Goal: Information Seeking & Learning: Find specific fact

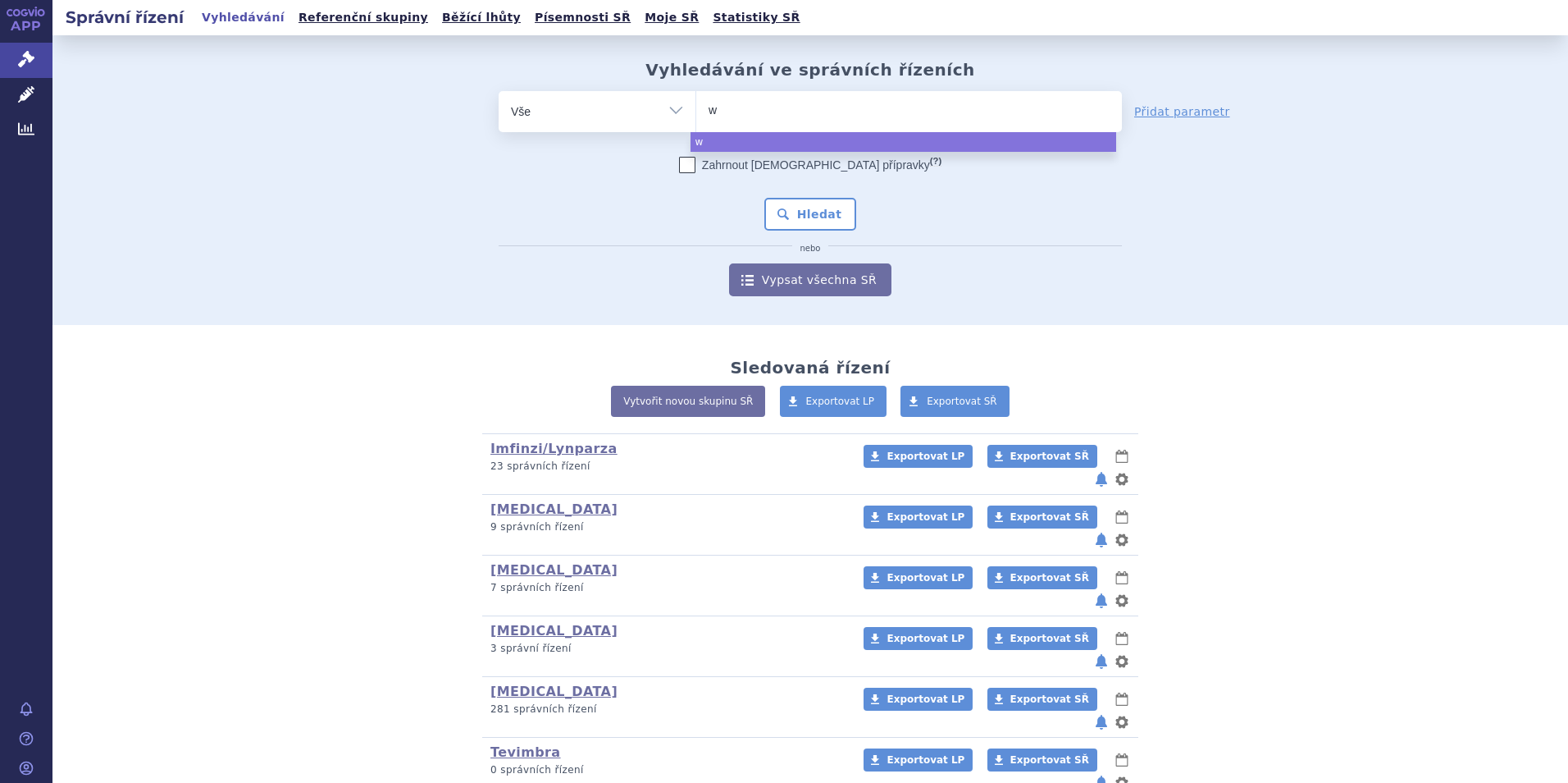
type input "wi"
type input "winra"
type input "winravi"
type input "winraviar"
select select "winraviar"
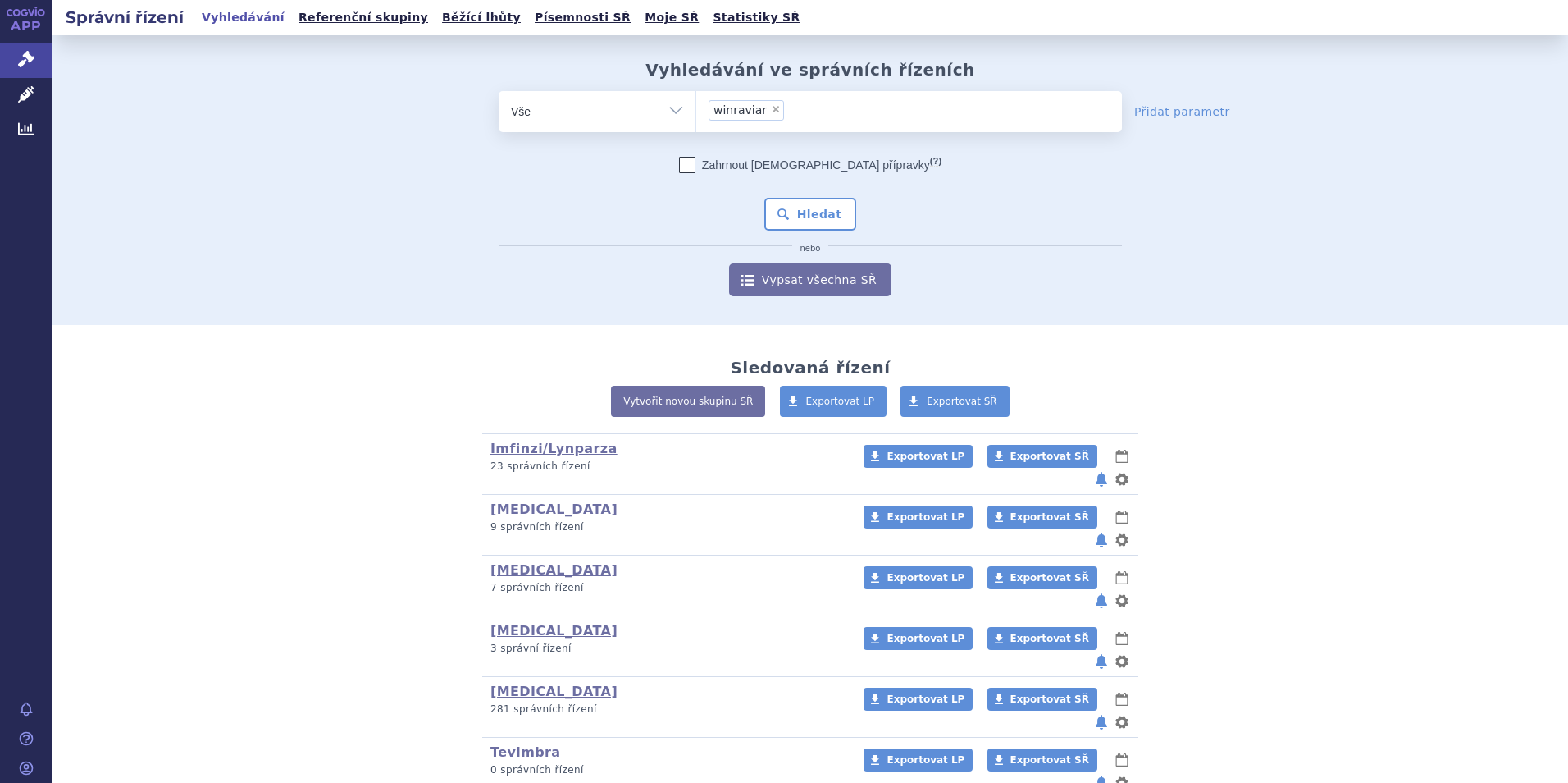
click at [831, 232] on div "Zahrnout bratrské přípravky (?) * Pozor, hledání dle vyhledávacího parametru In…" at bounding box center [811, 227] width 624 height 140
click at [828, 218] on button "Hledat" at bounding box center [811, 214] width 93 height 33
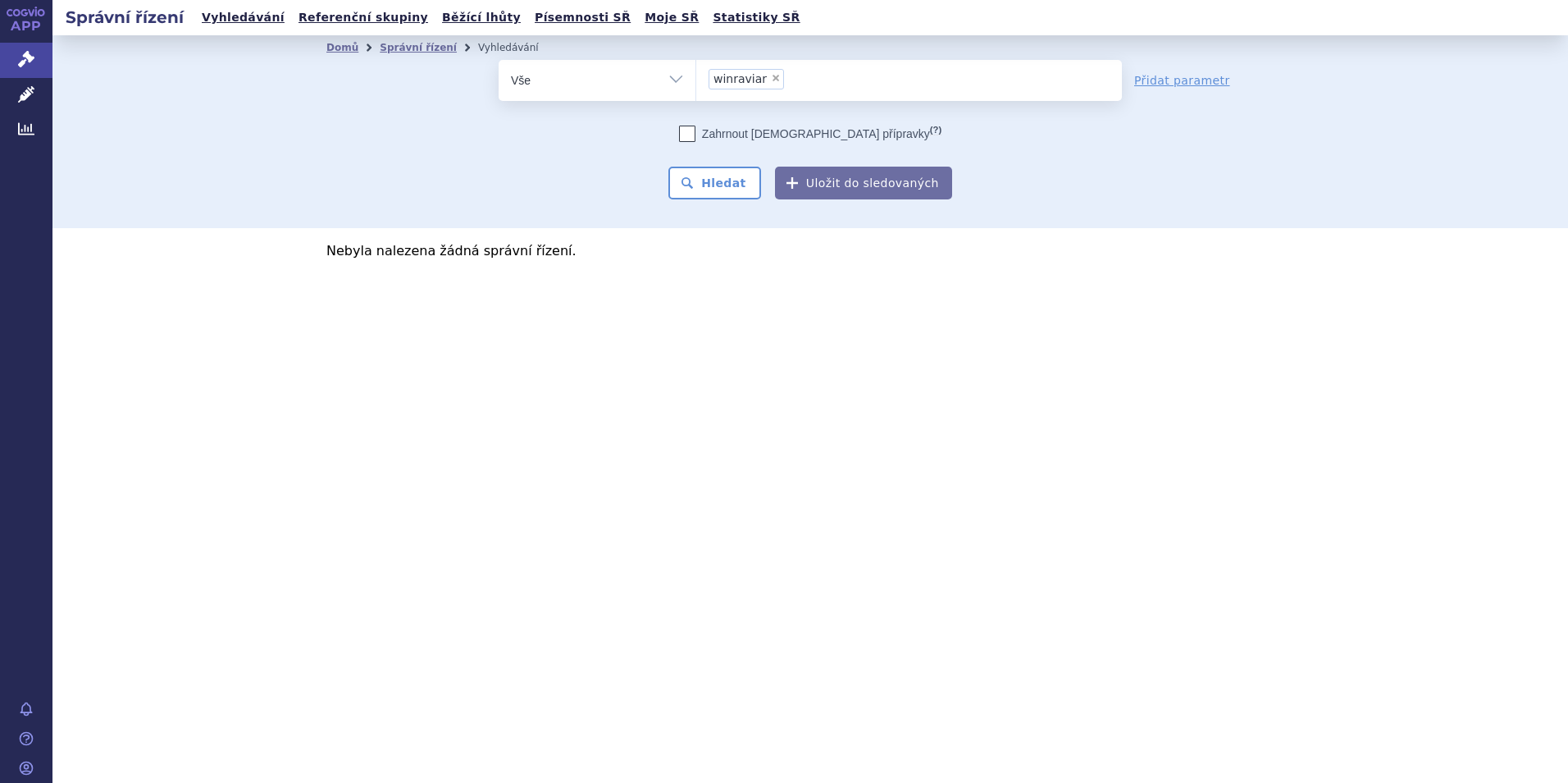
click at [771, 78] on span "×" at bounding box center [776, 78] width 10 height 10
click at [696, 78] on select "winraviar" at bounding box center [695, 79] width 1 height 41
select select
type input "wi"
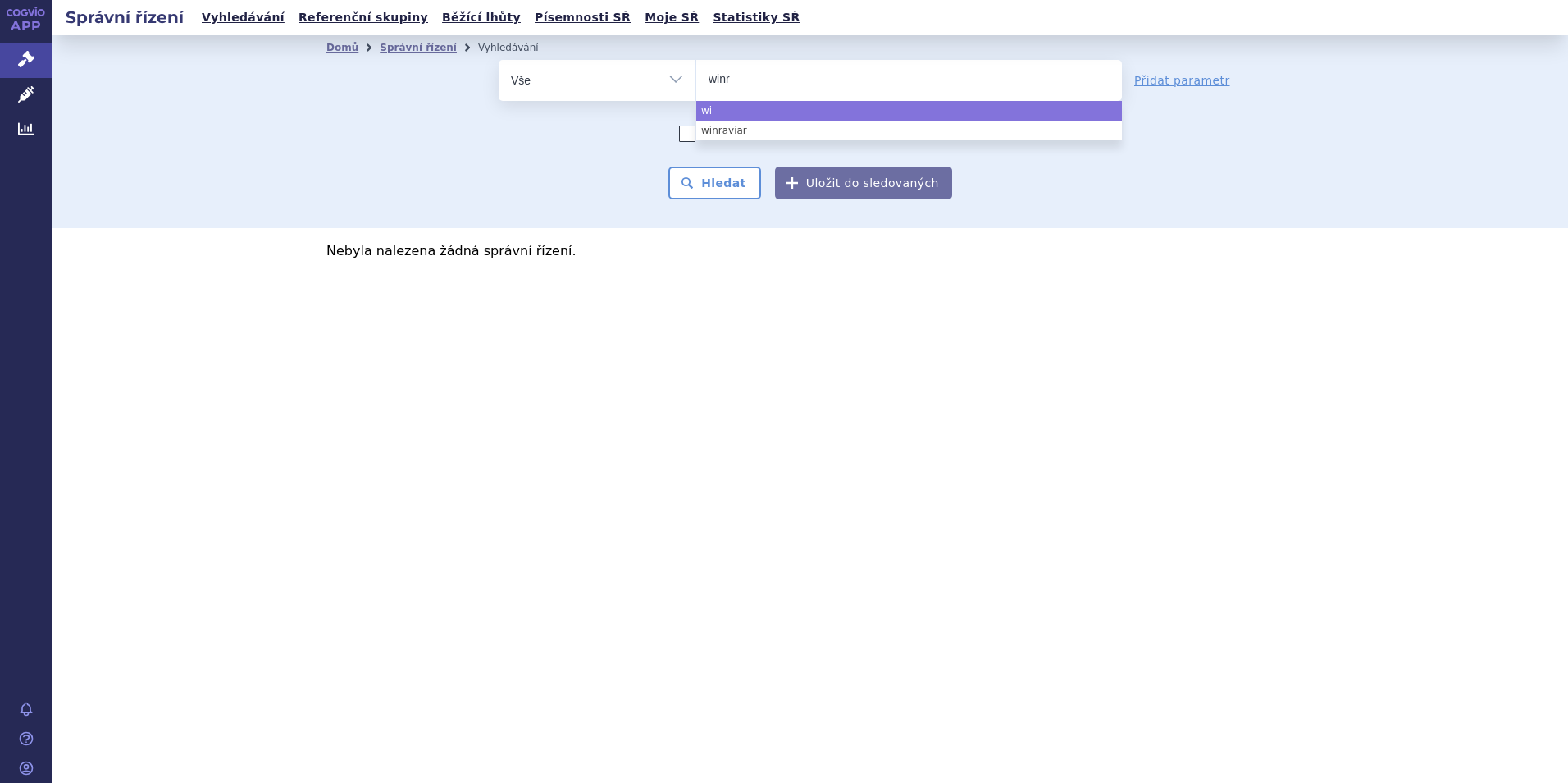
type input "winre"
type input "winreva"
type input "winrevair"
select select "winrevair"
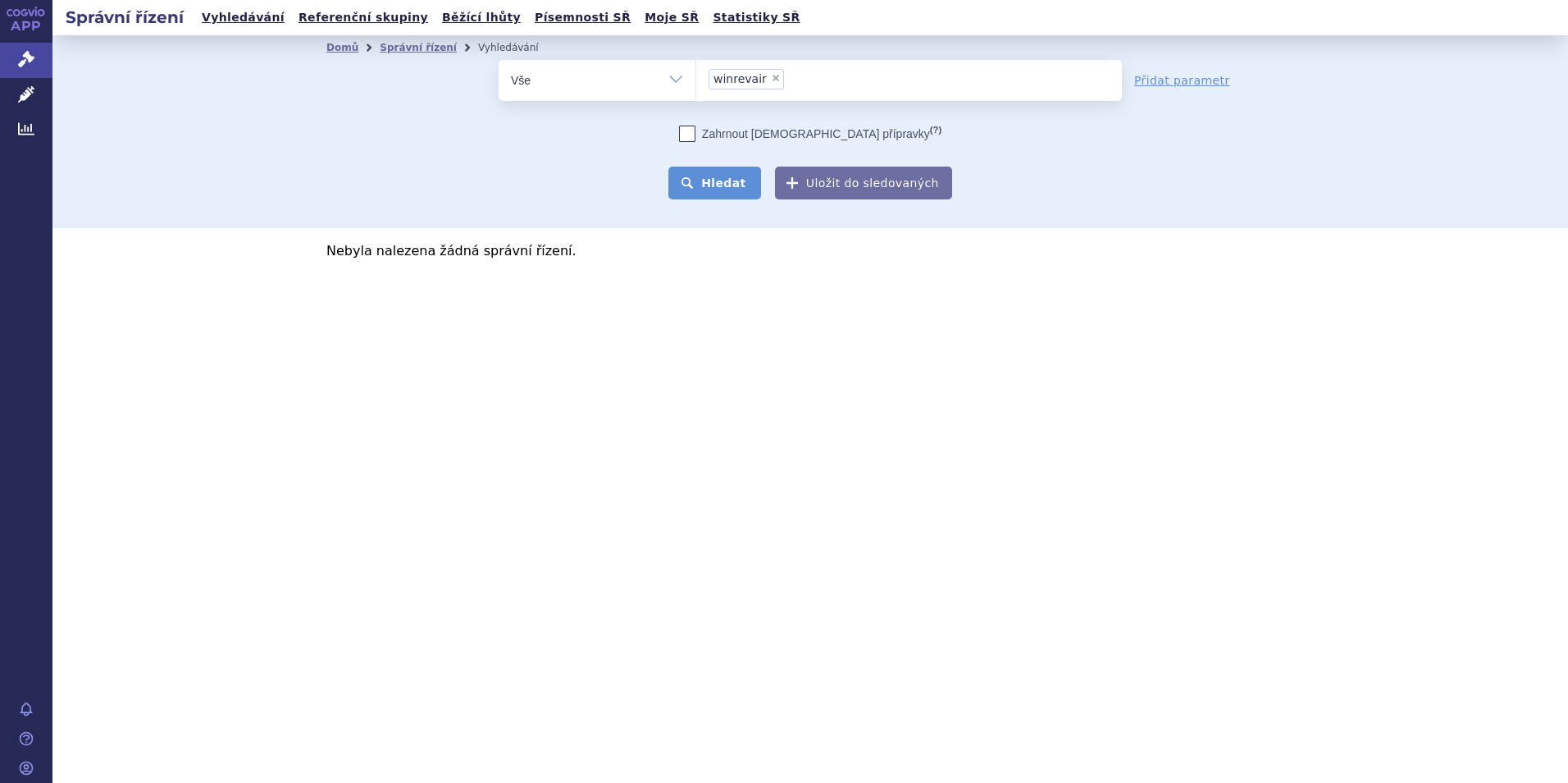
click at [712, 198] on button "Hledat" at bounding box center [715, 183] width 93 height 33
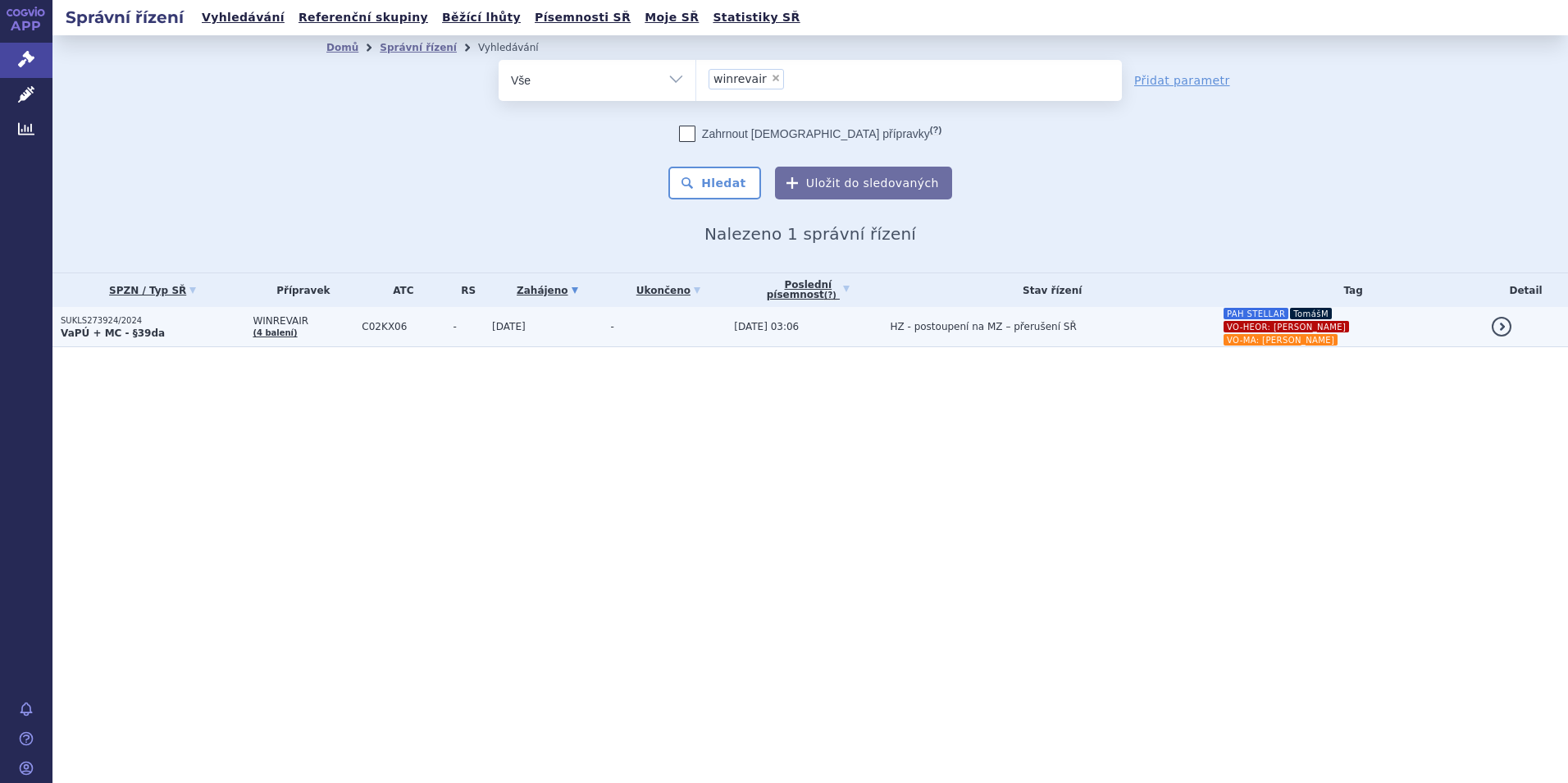
click at [908, 334] on td "HZ - postoupení na MZ – přerušení SŘ" at bounding box center [1048, 327] width 333 height 40
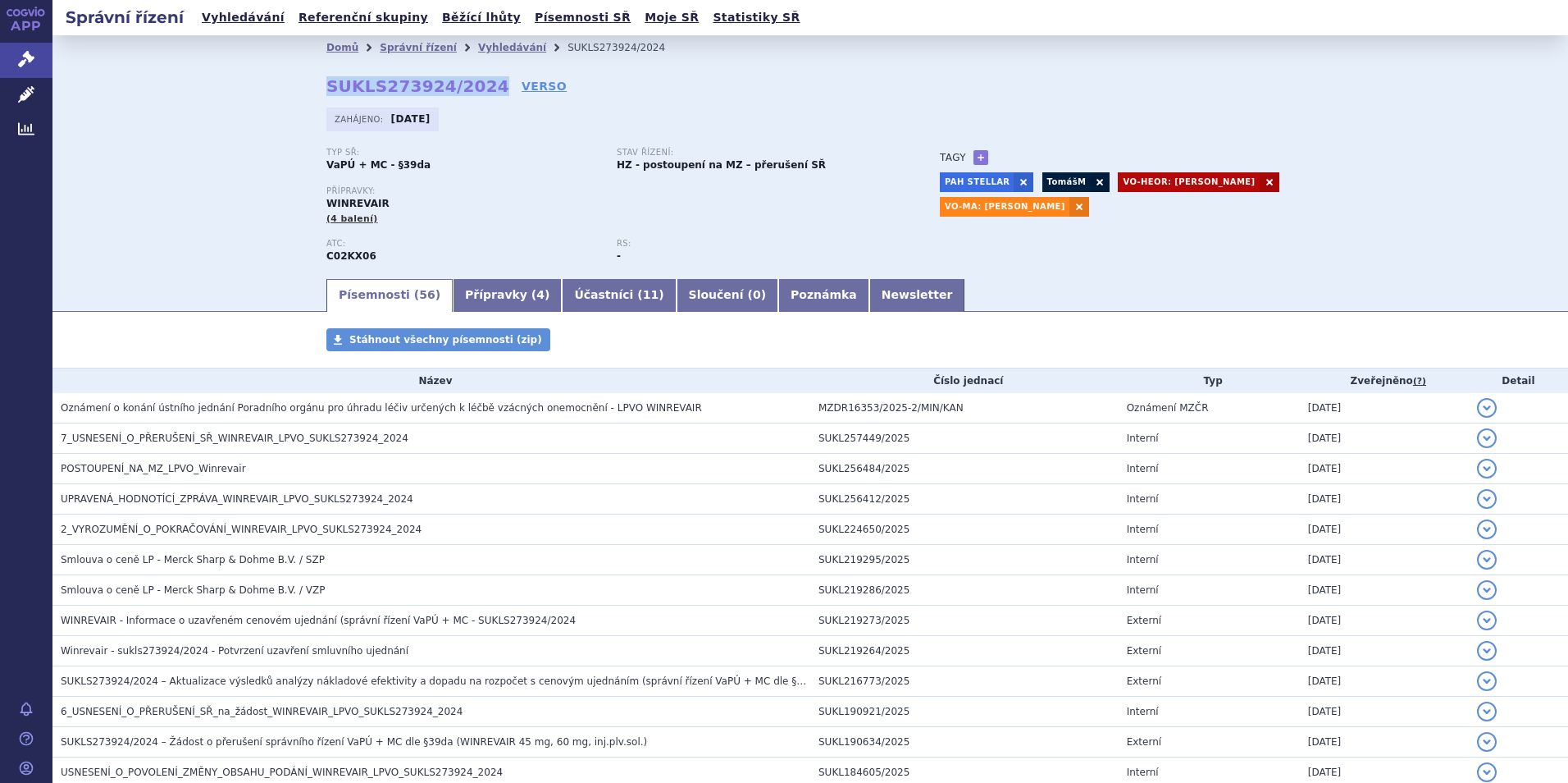
drag, startPoint x: 474, startPoint y: 86, endPoint x: 302, endPoint y: 86, distance: 172.0
click at [302, 86] on div "Domů Správní řízení Vyhledávání SUKLS273924/2024 SUKLS273924/2024 VERSO [GEOGRA…" at bounding box center [810, 169] width 1033 height 217
copy strong "SUKLS273924/2024"
click at [485, 308] on link "Přípravky ( 4 )" at bounding box center [507, 296] width 109 height 33
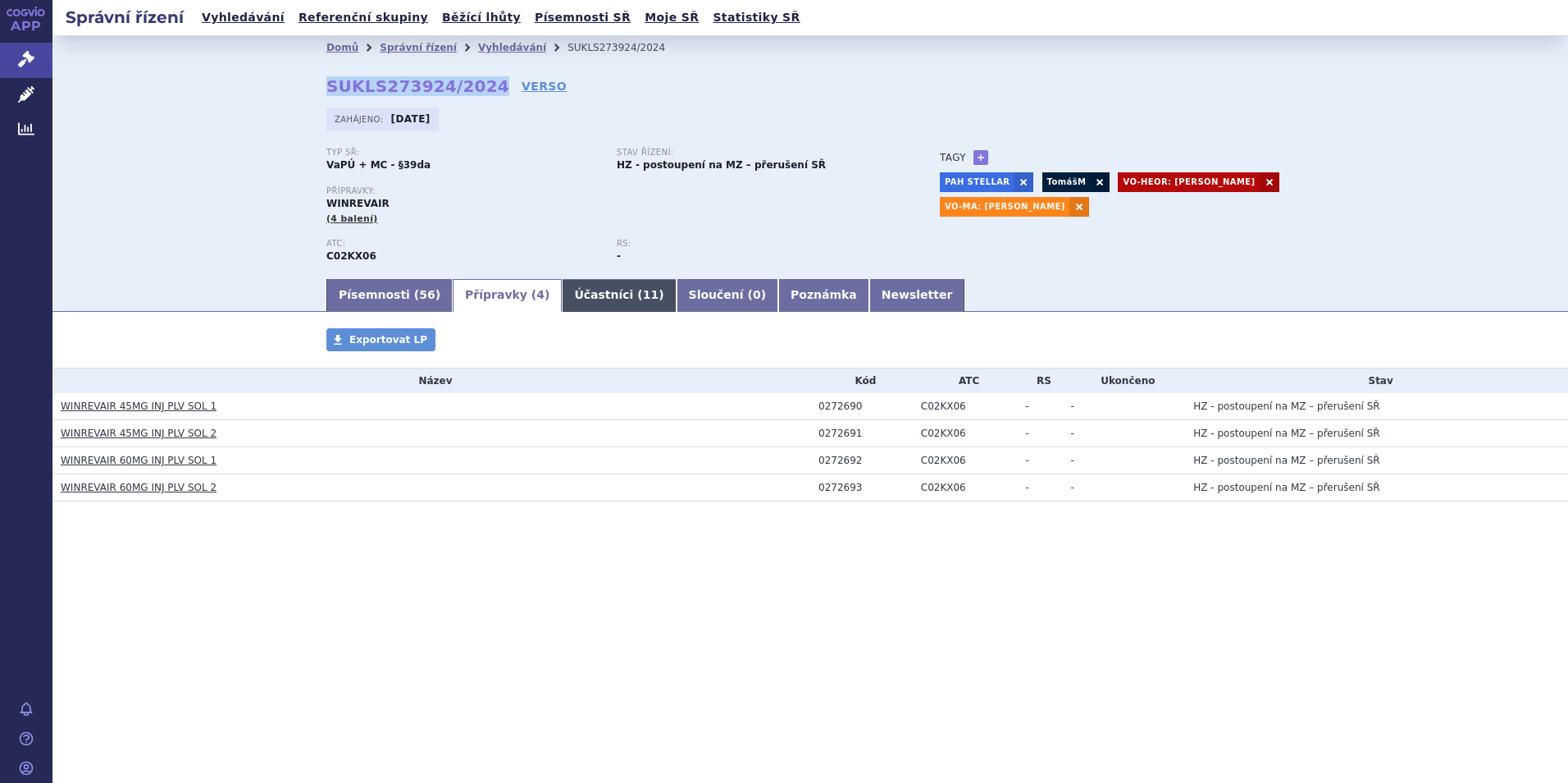
click at [643, 297] on span "11" at bounding box center [651, 295] width 15 height 14
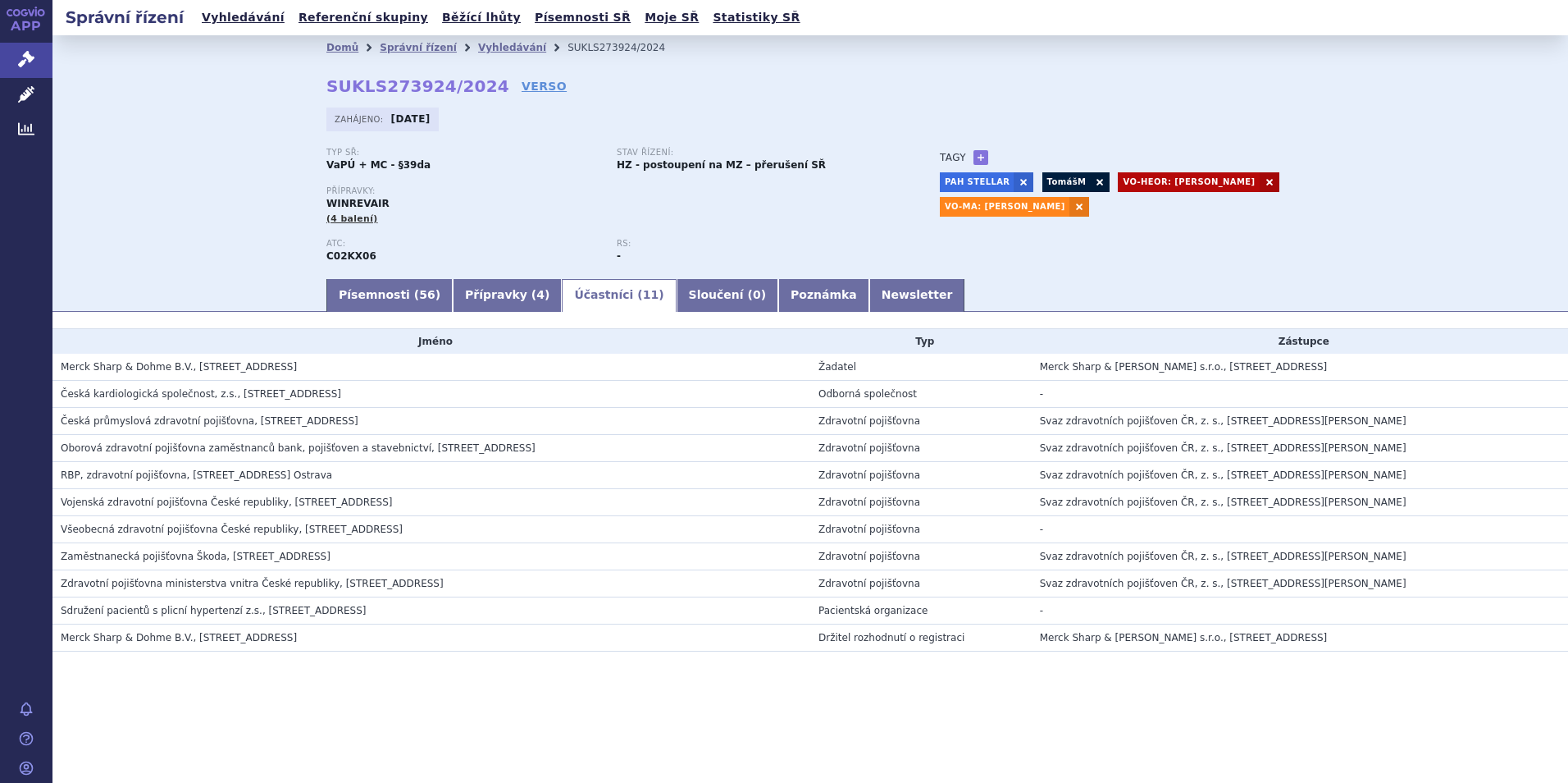
click at [109, 394] on span "Česká kardiologická společnost, z.s., [STREET_ADDRESS]" at bounding box center [201, 394] width 281 height 12
drag, startPoint x: 60, startPoint y: 393, endPoint x: 214, endPoint y: 403, distance: 154.3
click at [214, 403] on td "Česká kardiologická společnost, z.s., [STREET_ADDRESS]" at bounding box center [431, 394] width 757 height 27
copy span "Česká kardiologická společnost, z.s."
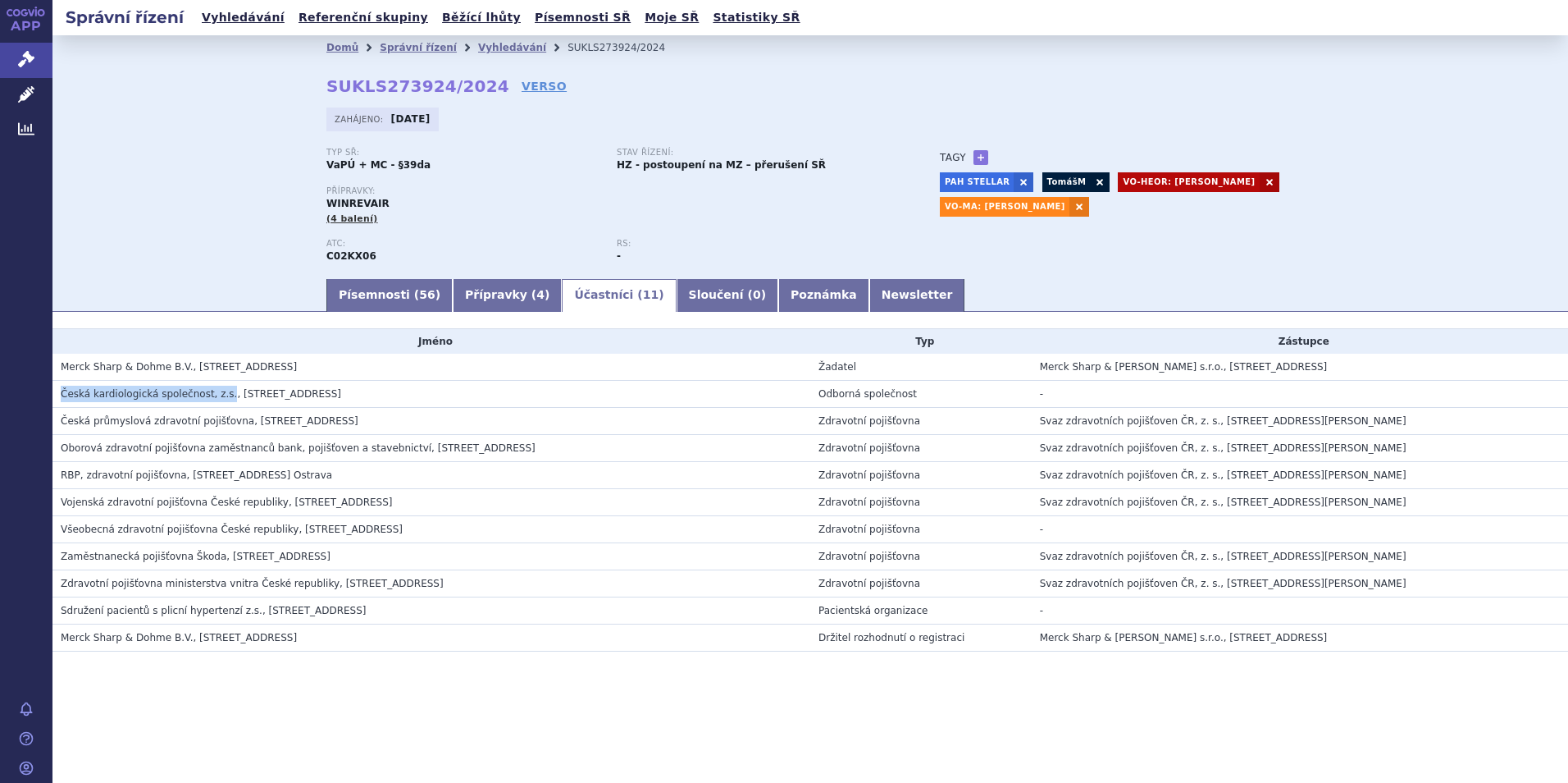
drag, startPoint x: 425, startPoint y: 393, endPoint x: 221, endPoint y: 399, distance: 204.1
click at [221, 399] on h3 "Česká kardiologická společnost, z.s., [STREET_ADDRESS]" at bounding box center [436, 393] width 750 height 16
copy span "[STREET_ADDRESS]"
drag, startPoint x: 215, startPoint y: 391, endPoint x: 53, endPoint y: 397, distance: 162.1
click at [53, 397] on td "Česká kardiologická společnost, z.s., [STREET_ADDRESS]" at bounding box center [431, 394] width 757 height 27
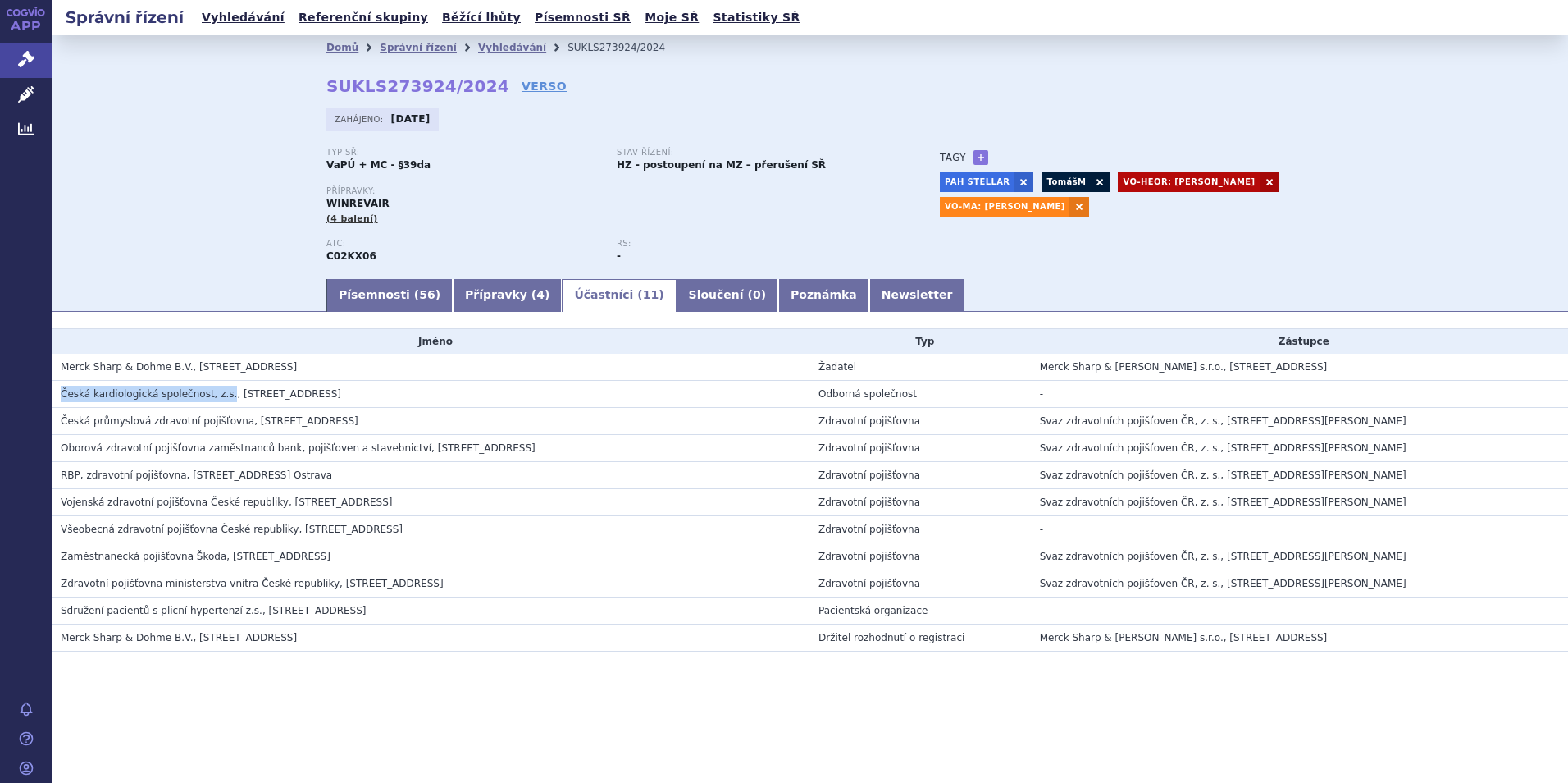
copy span "Česká kardiologická společnost, z.s."
click at [362, 287] on link "Písemnosti ( 56 )" at bounding box center [389, 296] width 126 height 33
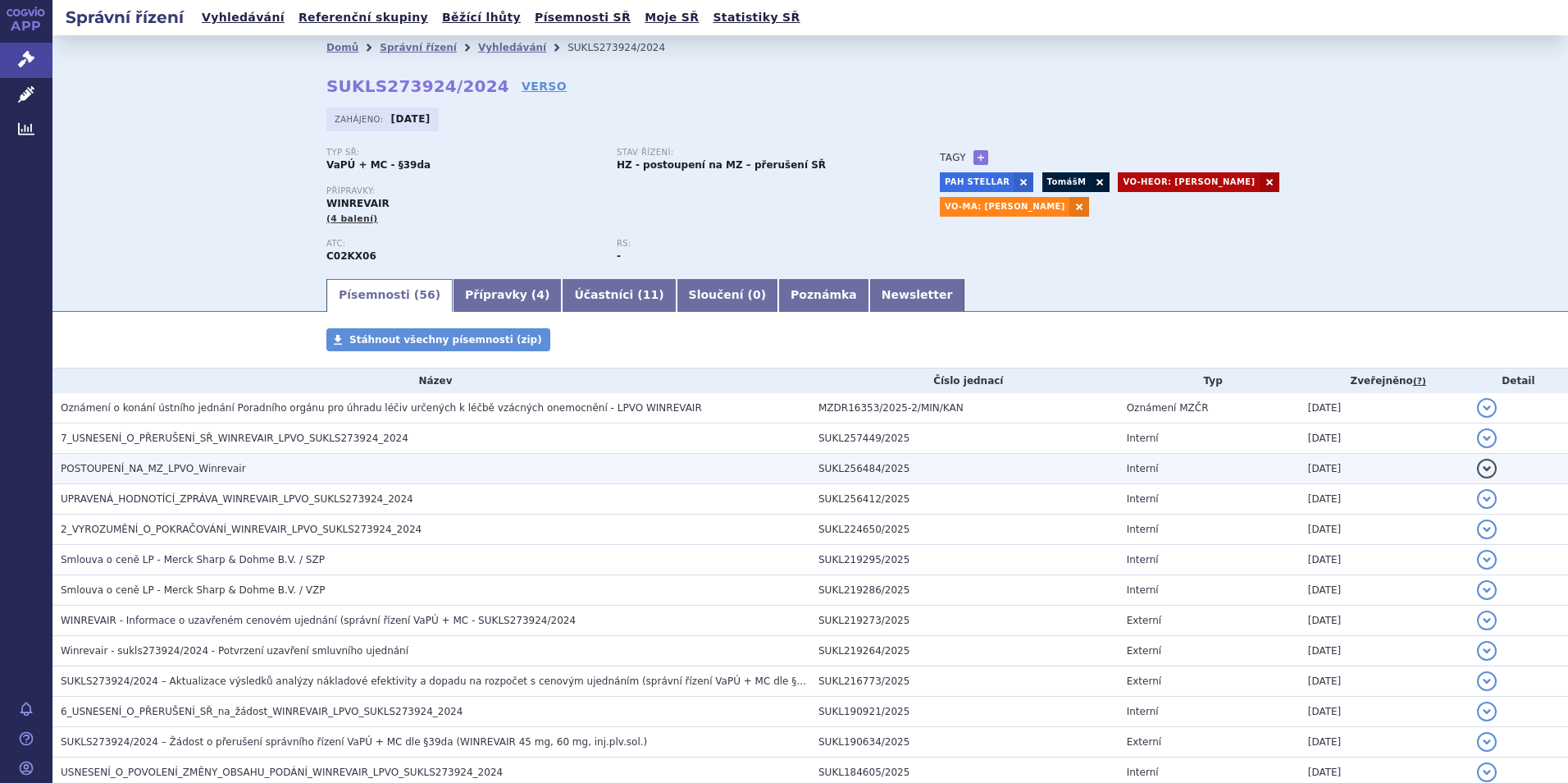
click at [261, 479] on td "POSTOUPENÍ_NA_MZ_LPVO_Winrevair" at bounding box center [431, 468] width 757 height 30
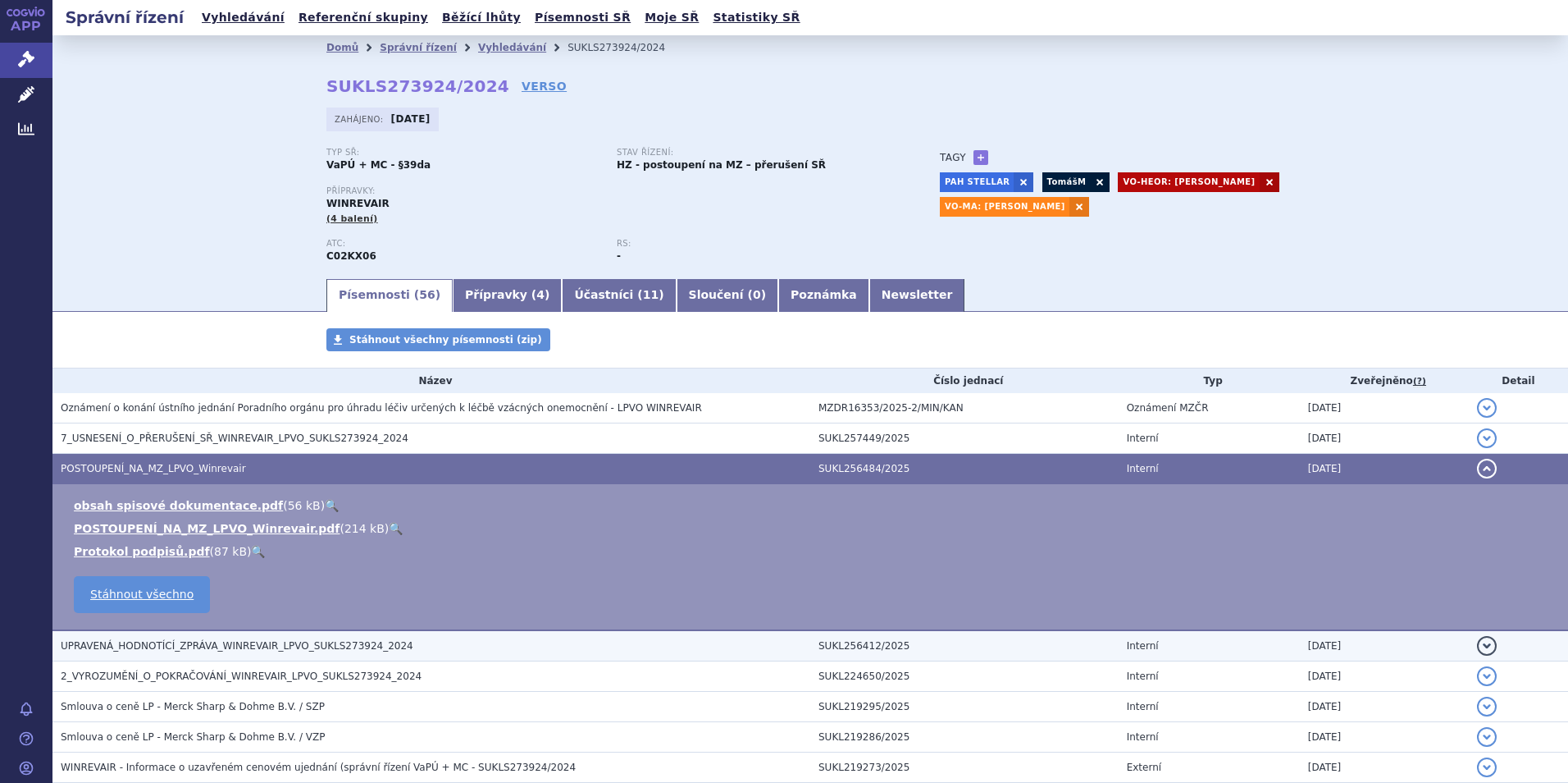
click at [269, 648] on span "UPRAVENÁ_HODNOTÍCÍ_ZPRÁVA_WINREVAIR_LPVO_SUKLS273924_2024" at bounding box center [237, 645] width 353 height 12
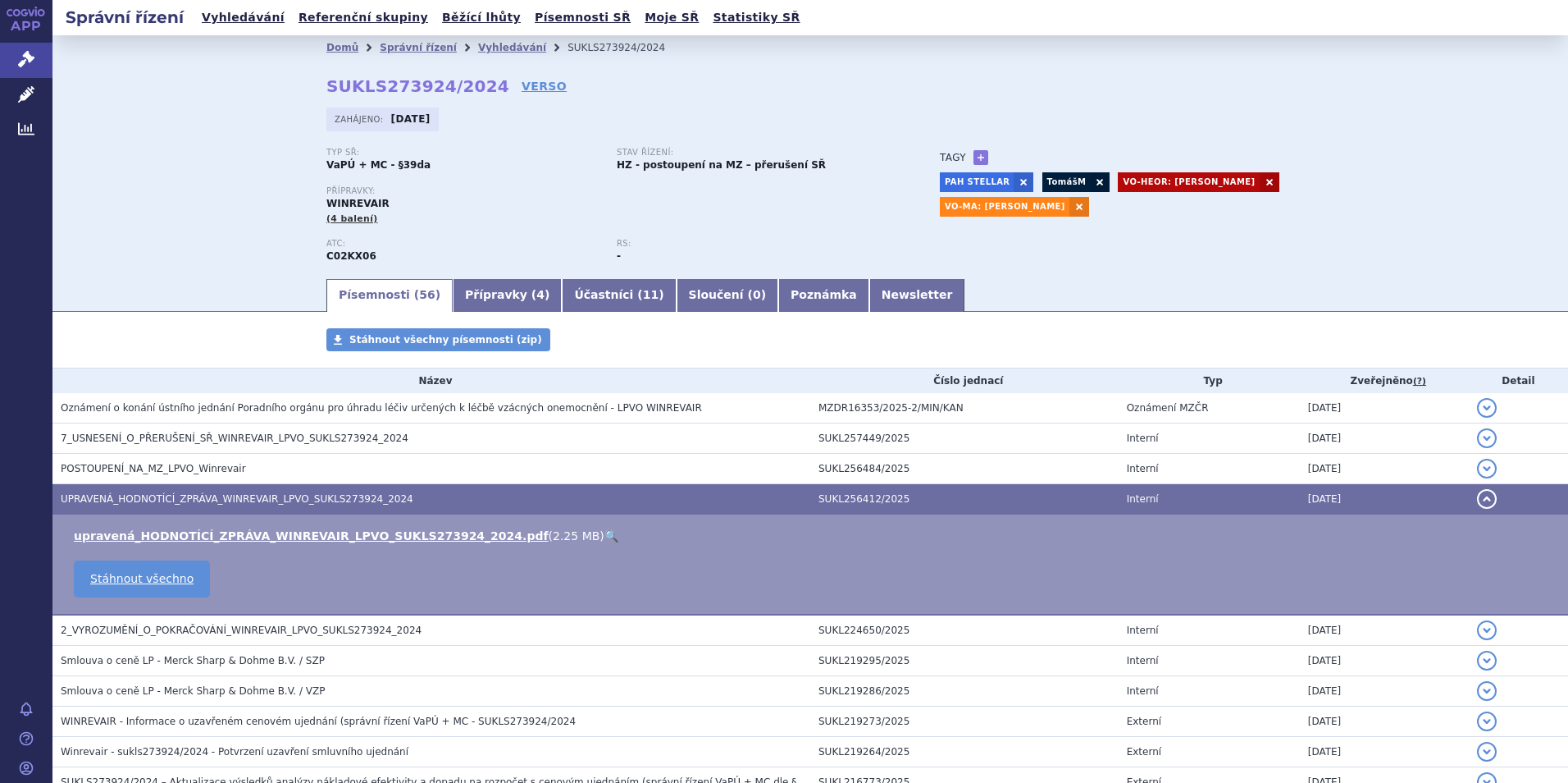
click at [604, 529] on link "🔍" at bounding box center [611, 536] width 14 height 14
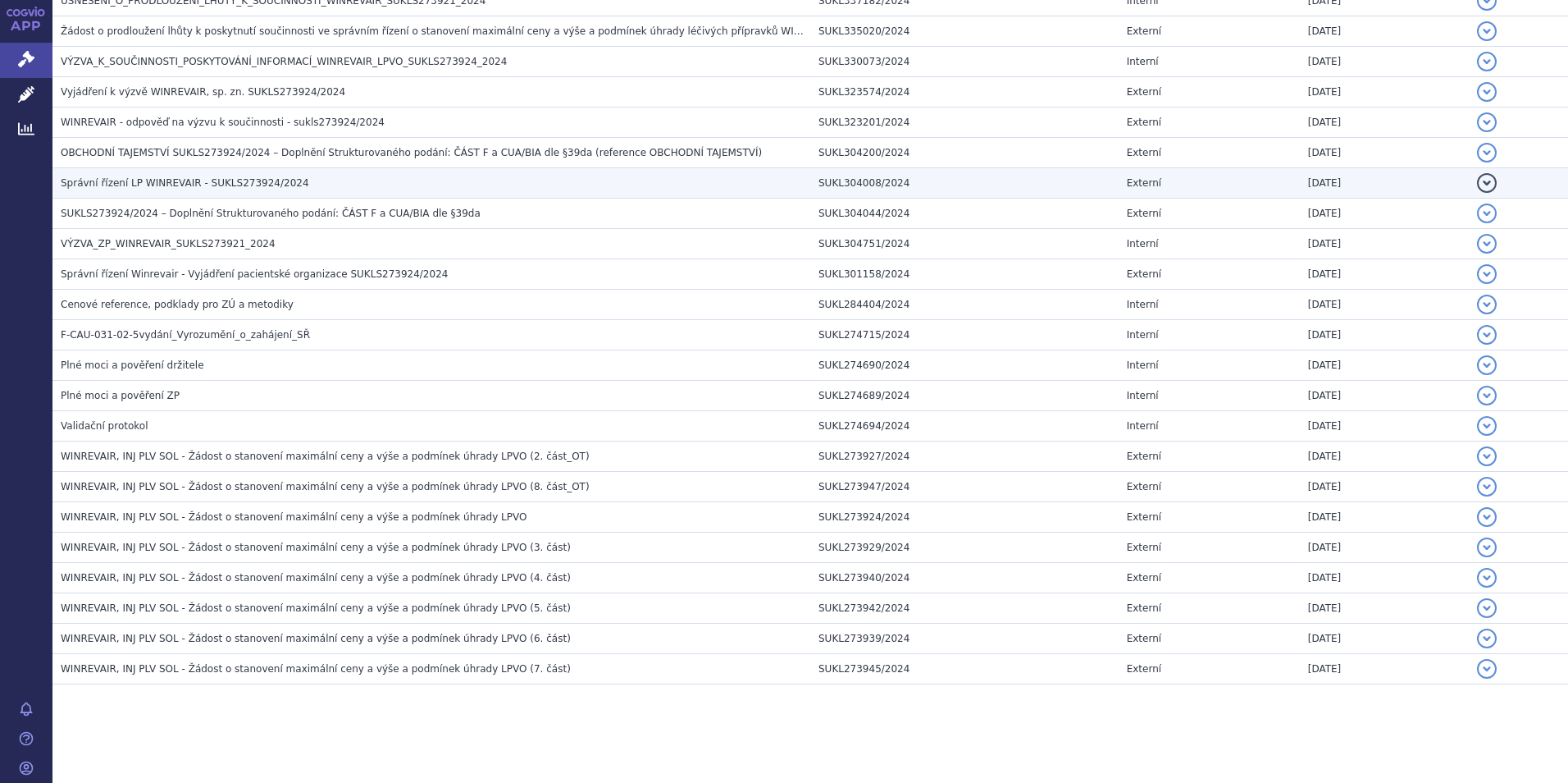
scroll to position [1045, 0]
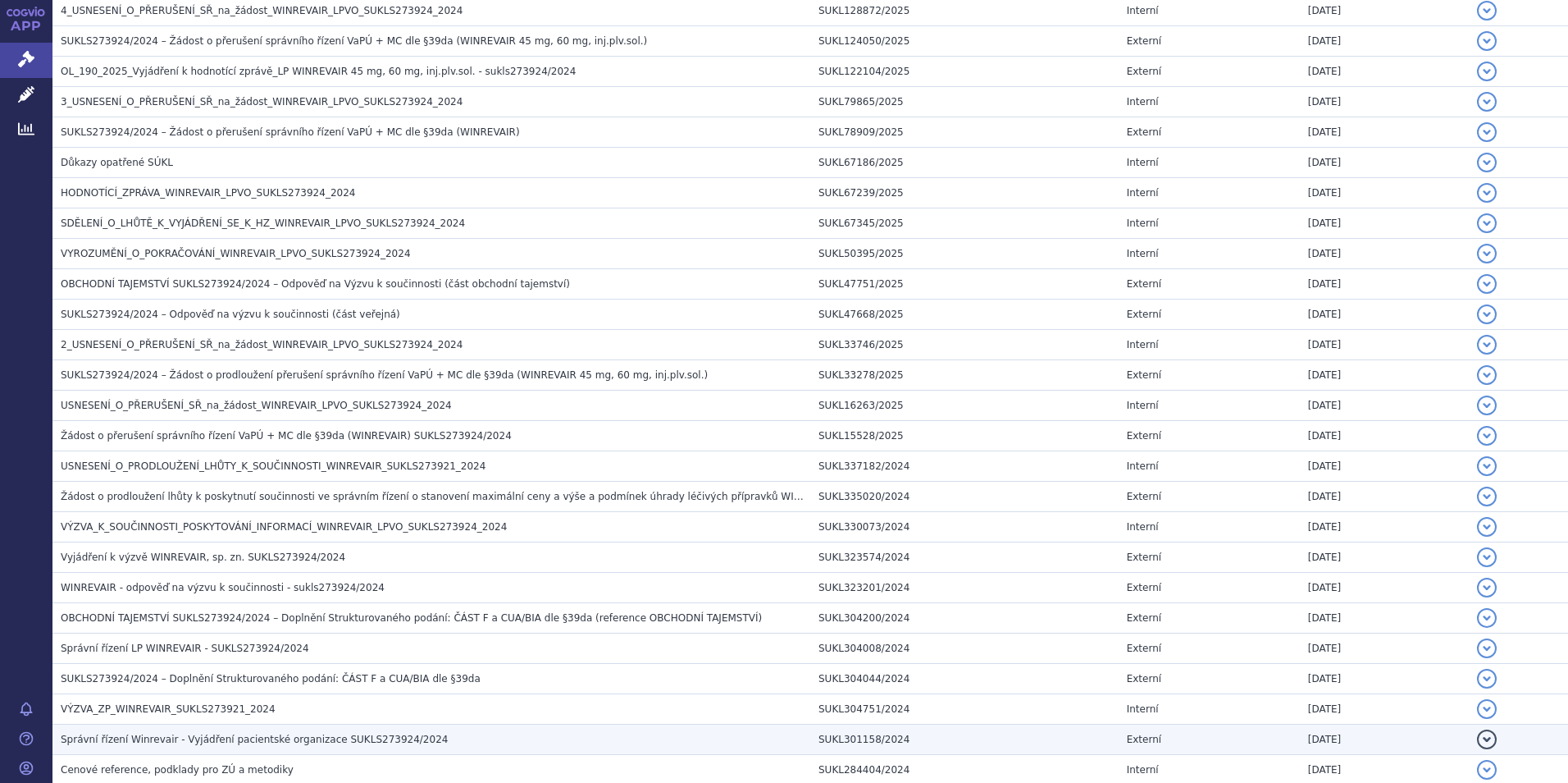
click at [342, 734] on span "Správní řízení Winrevair - Vyjádření pacientské organizace SUKLS273924/2024" at bounding box center [255, 739] width 387 height 12
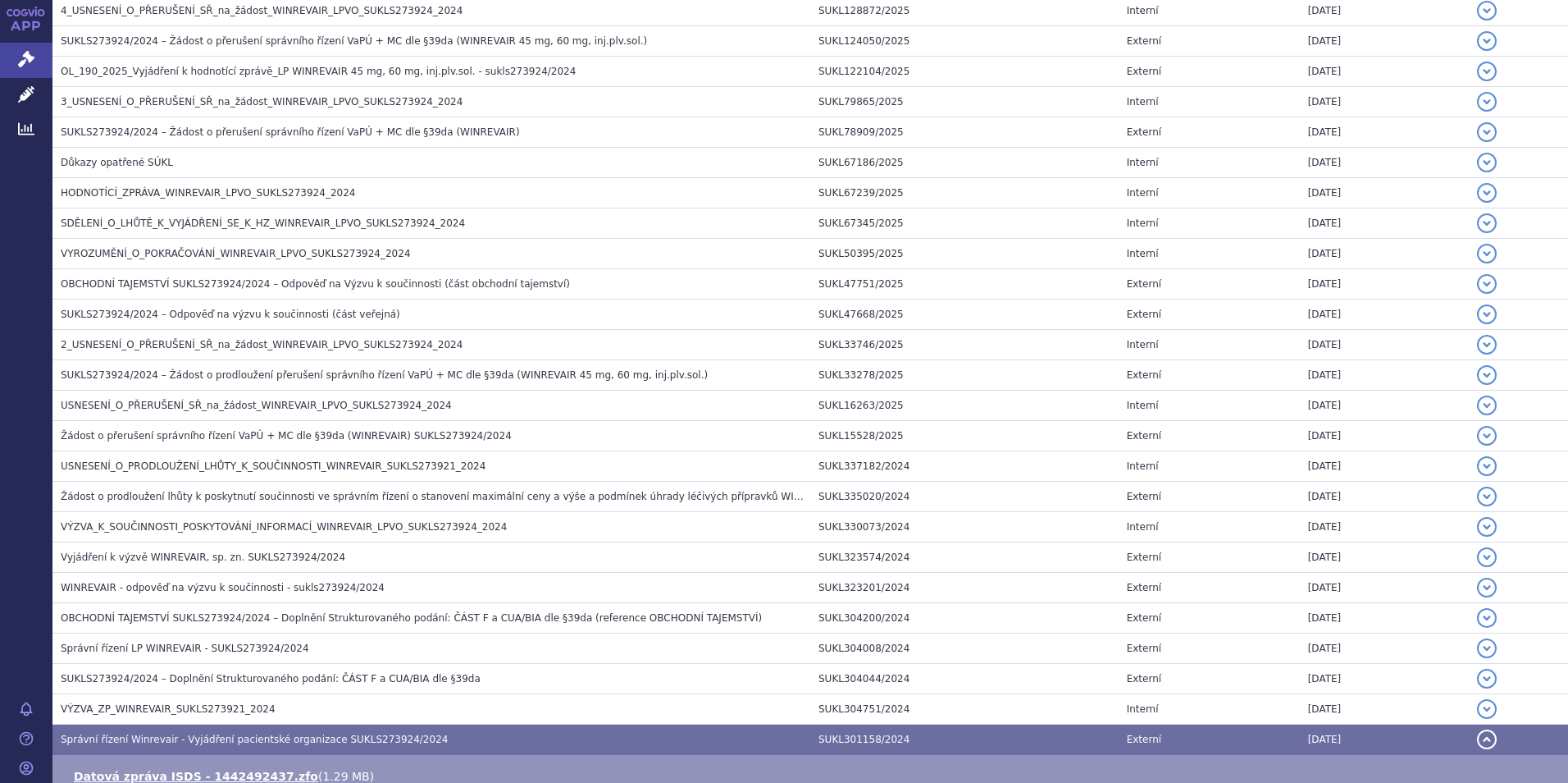
scroll to position [1409, 0]
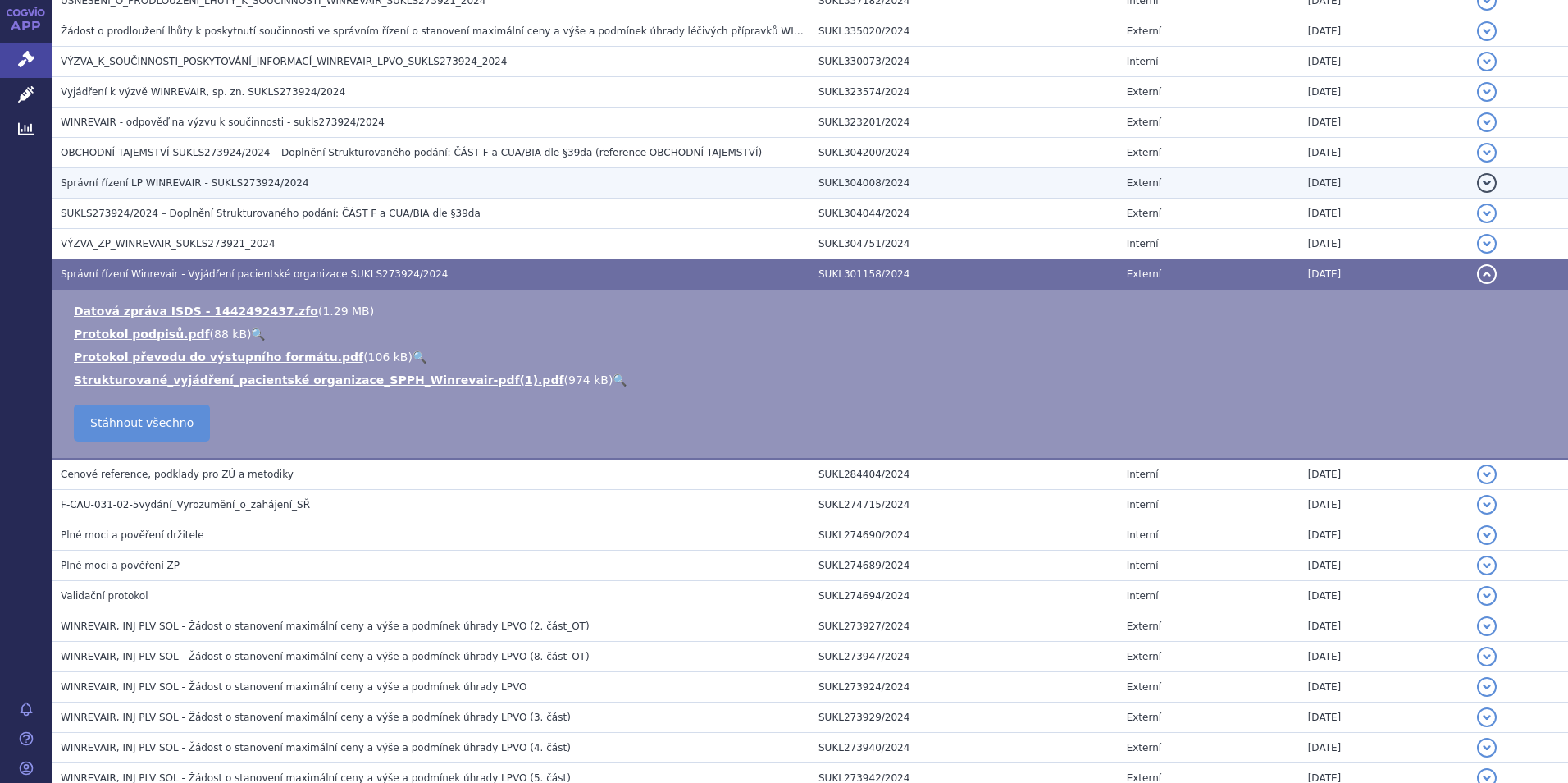
click at [279, 179] on h3 "Správní řízení LP WINREVAIR - SUKLS273924/2024" at bounding box center [436, 182] width 750 height 16
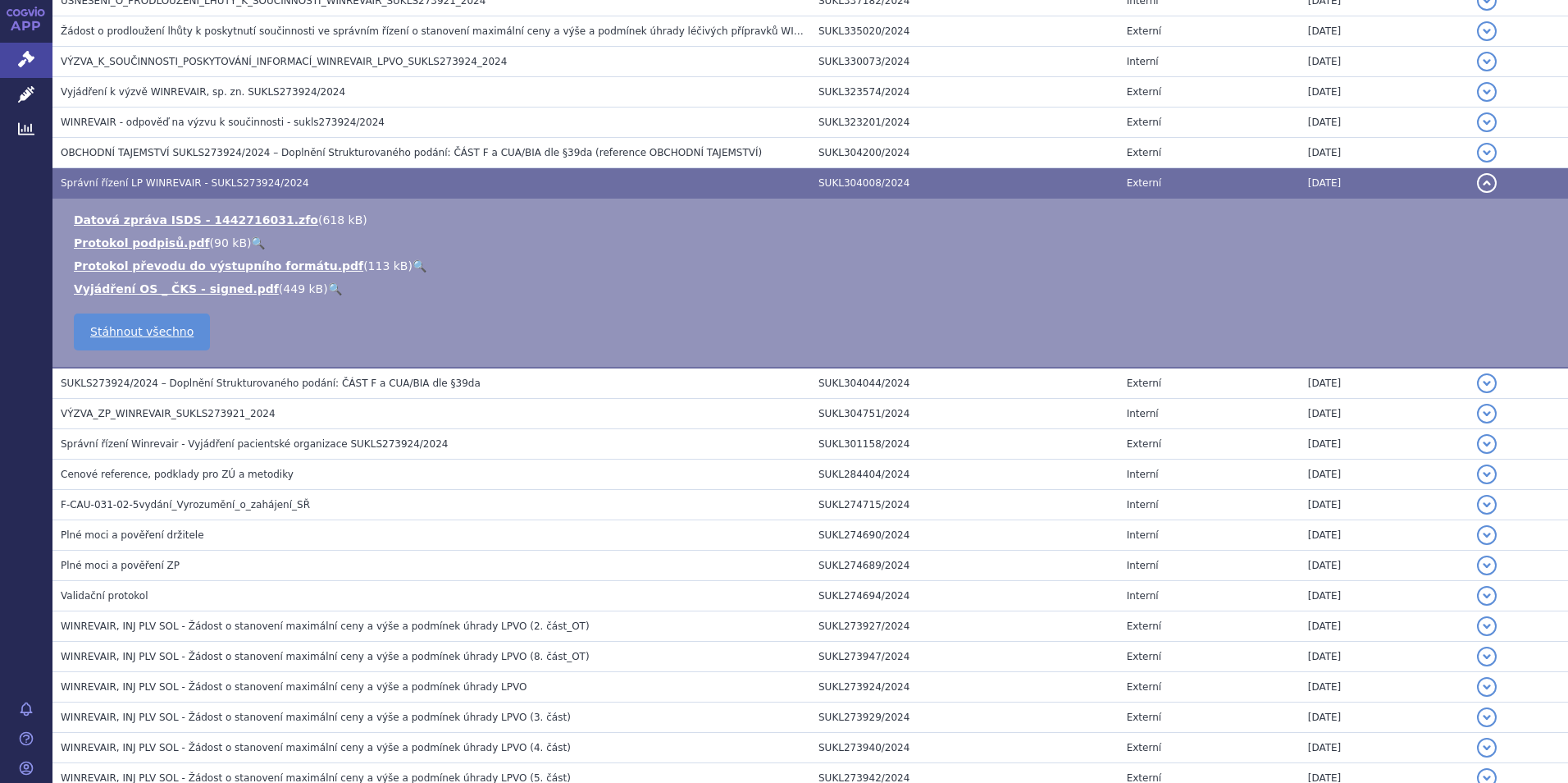
click at [328, 289] on link "🔍" at bounding box center [335, 289] width 14 height 14
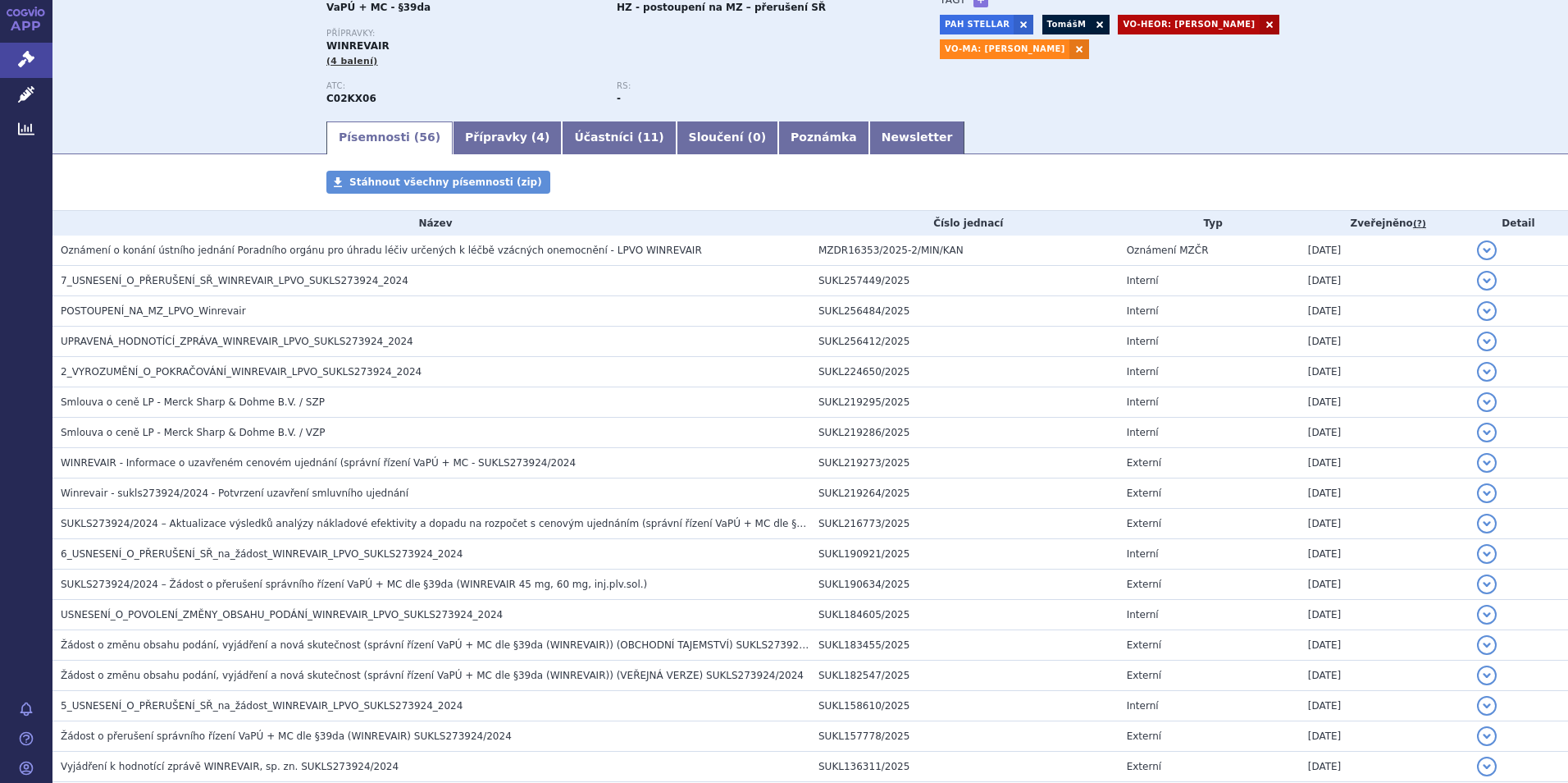
scroll to position [14, 0]
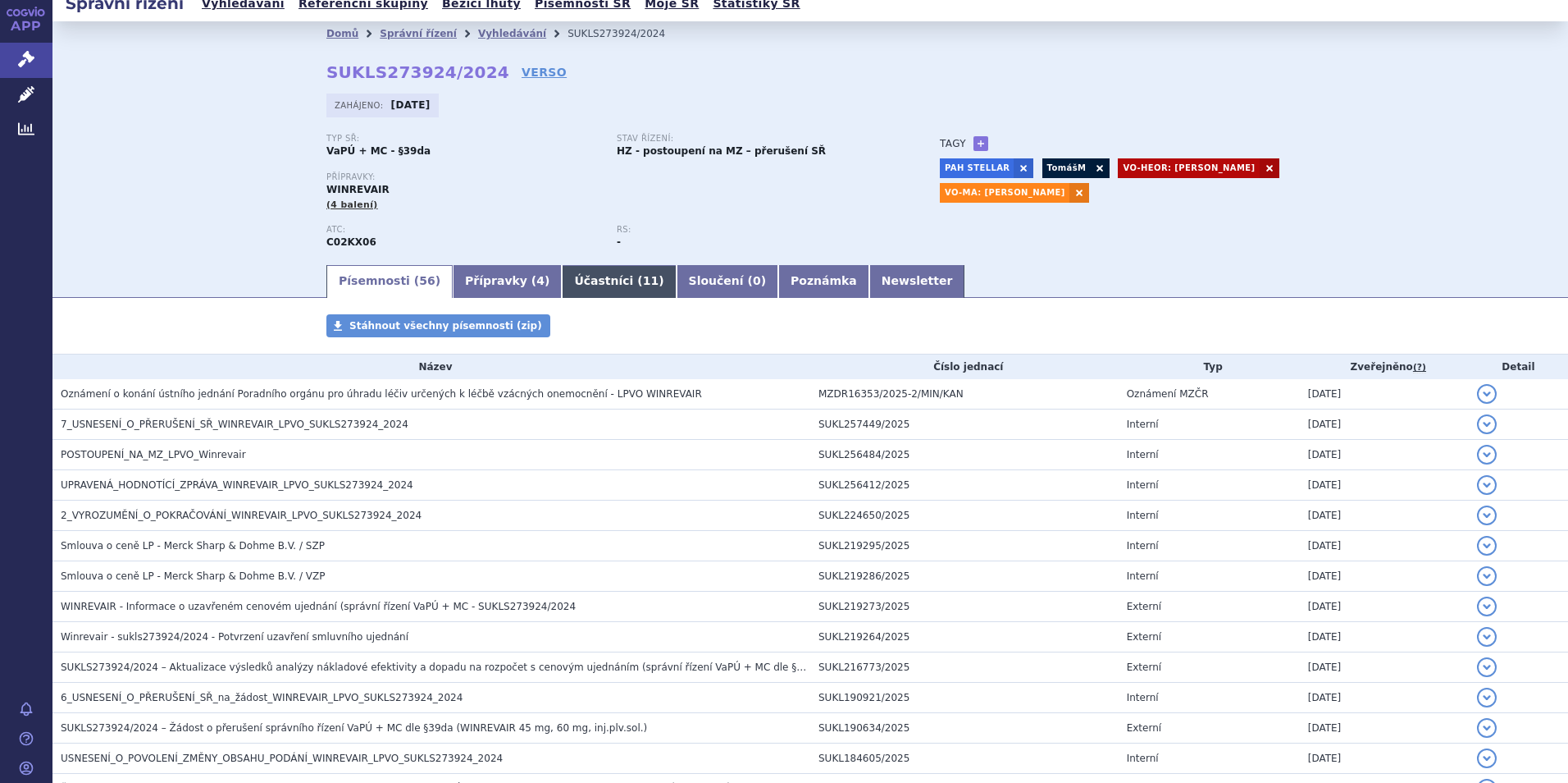
click at [562, 283] on link "Účastníci ( 11 )" at bounding box center [619, 282] width 114 height 33
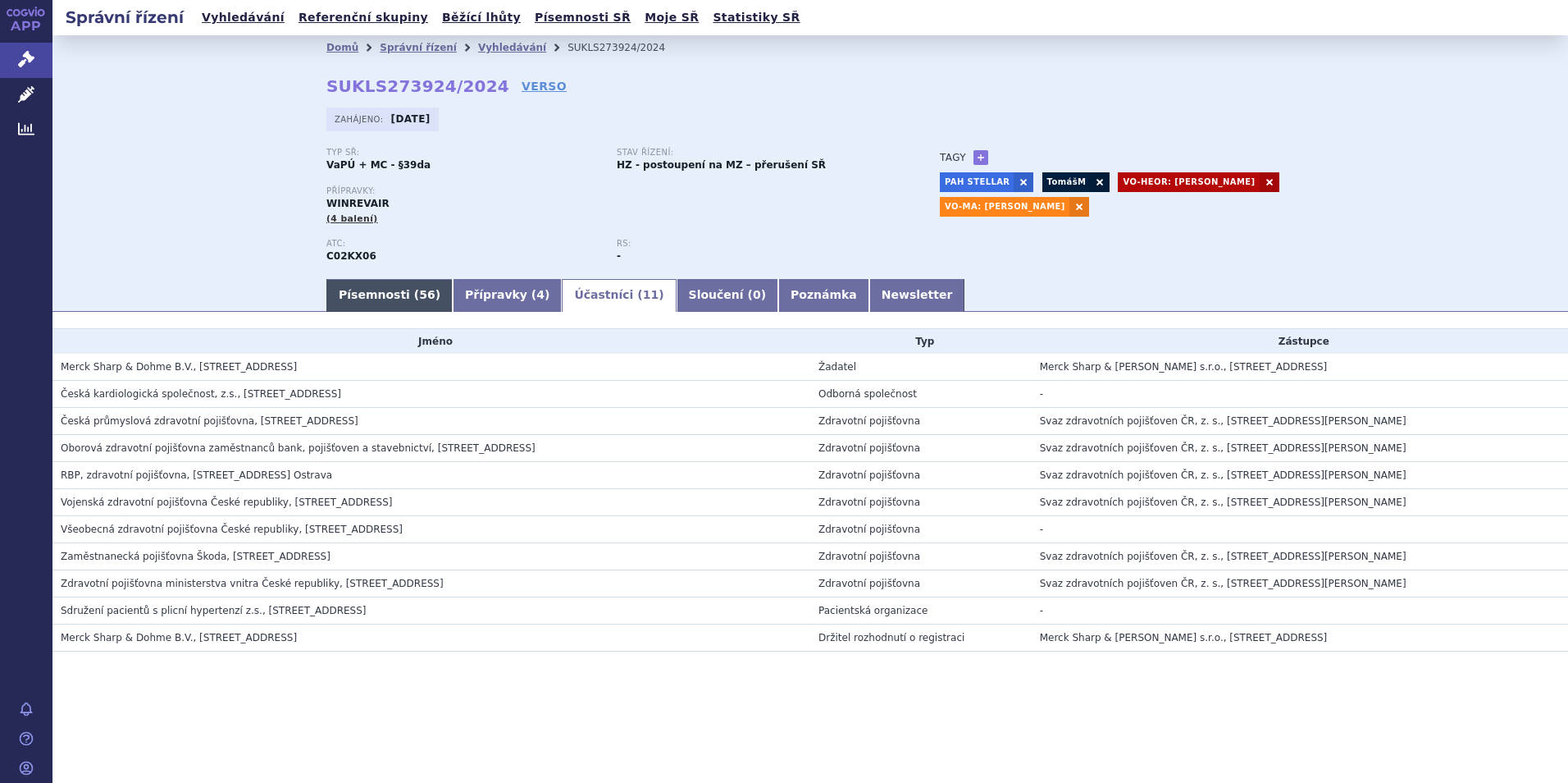
click at [414, 310] on link "Písemnosti ( 56 )" at bounding box center [389, 296] width 126 height 33
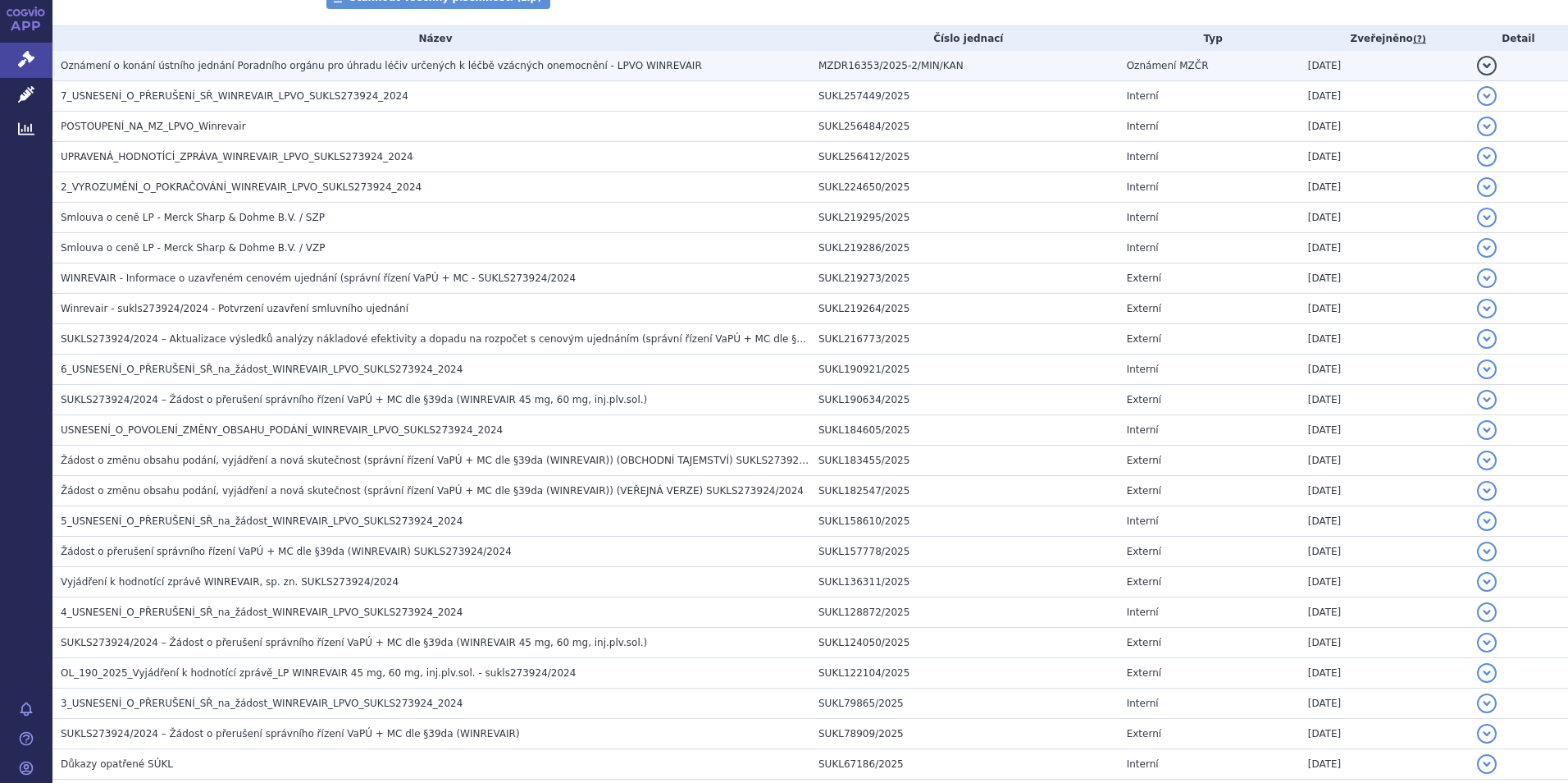
scroll to position [184, 0]
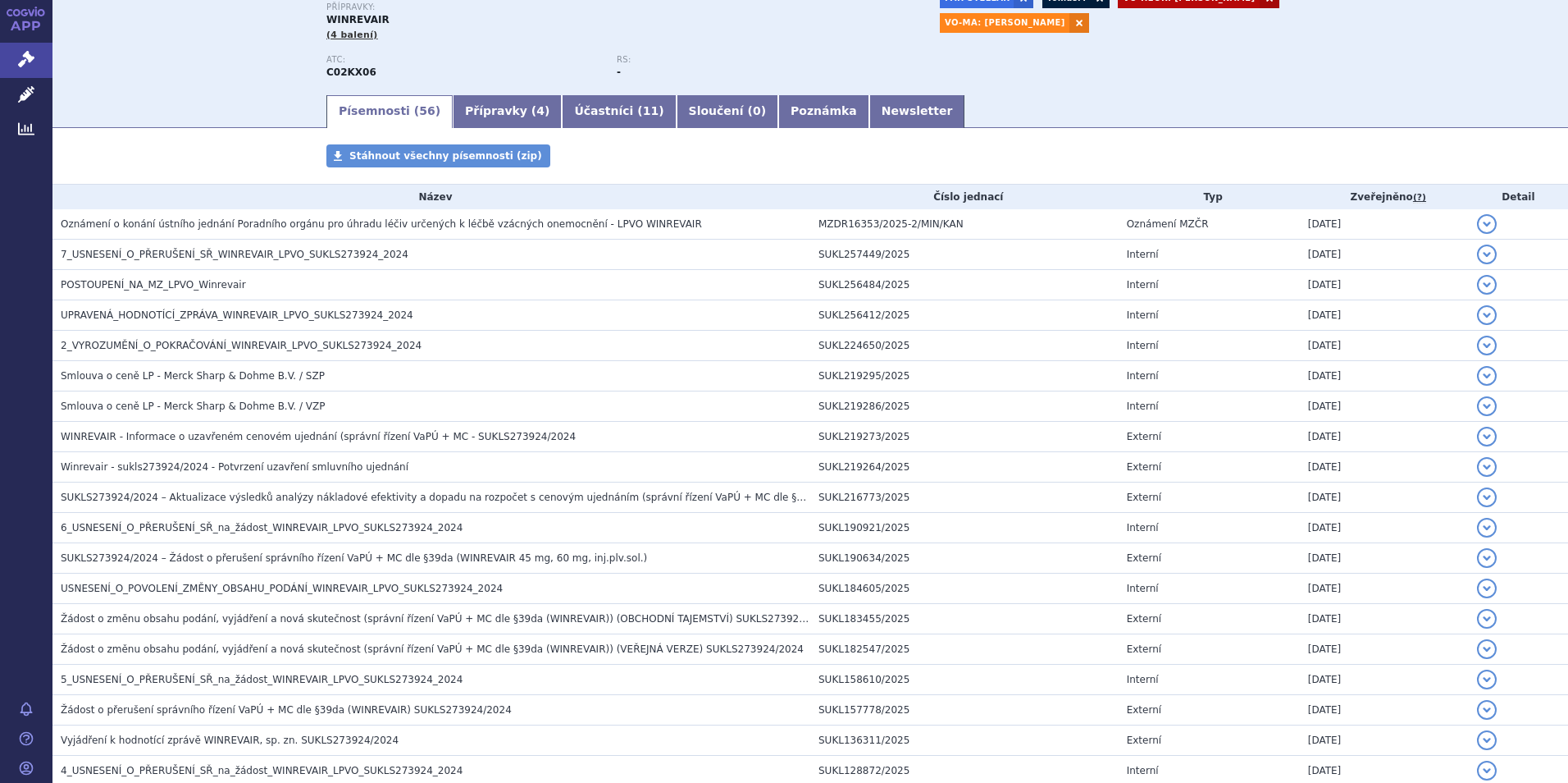
click at [463, 113] on link "Přípravky ( 4 )" at bounding box center [507, 111] width 109 height 33
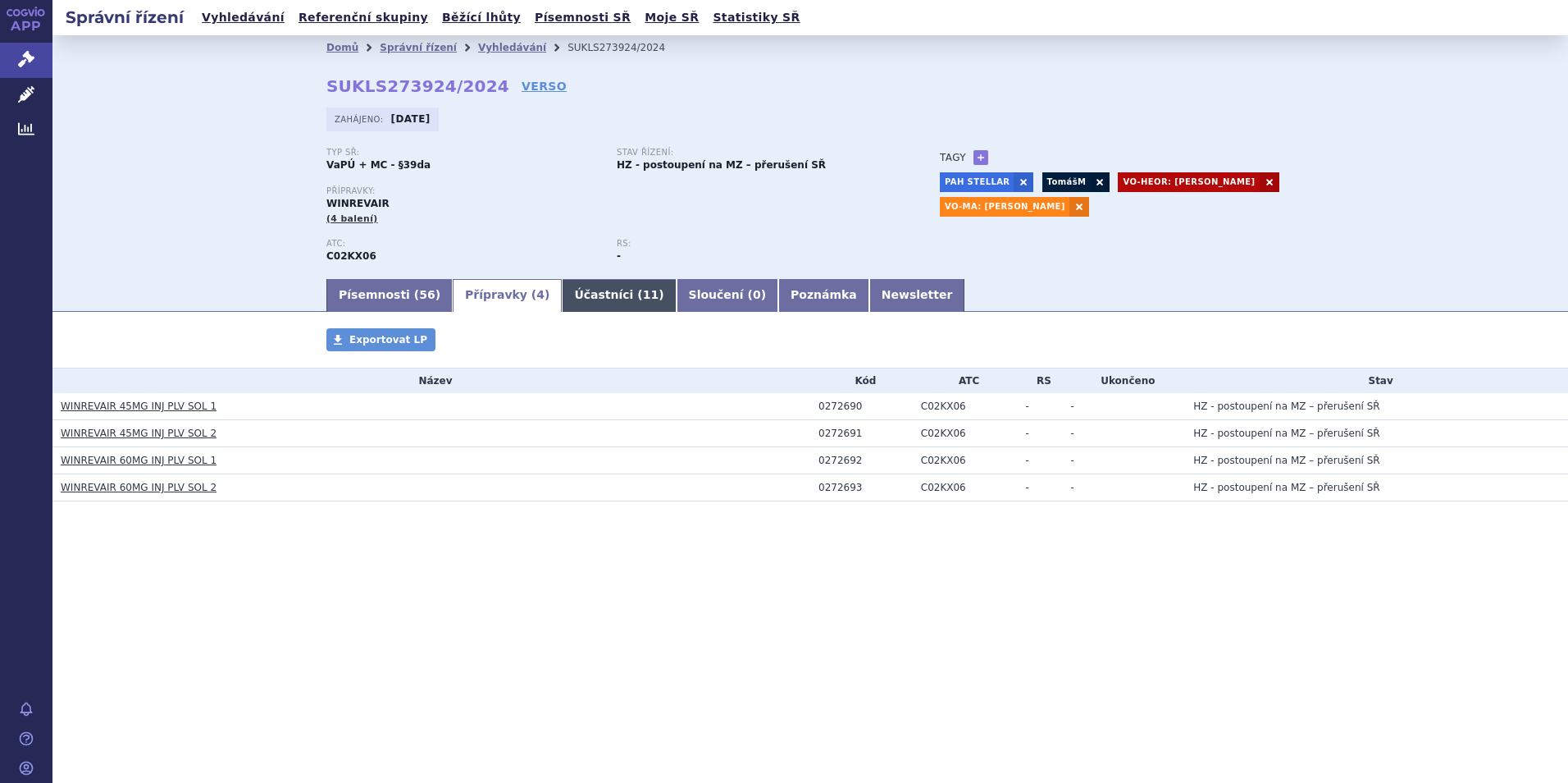
click at [568, 289] on link "Účastníci ( 11 )" at bounding box center [619, 296] width 114 height 33
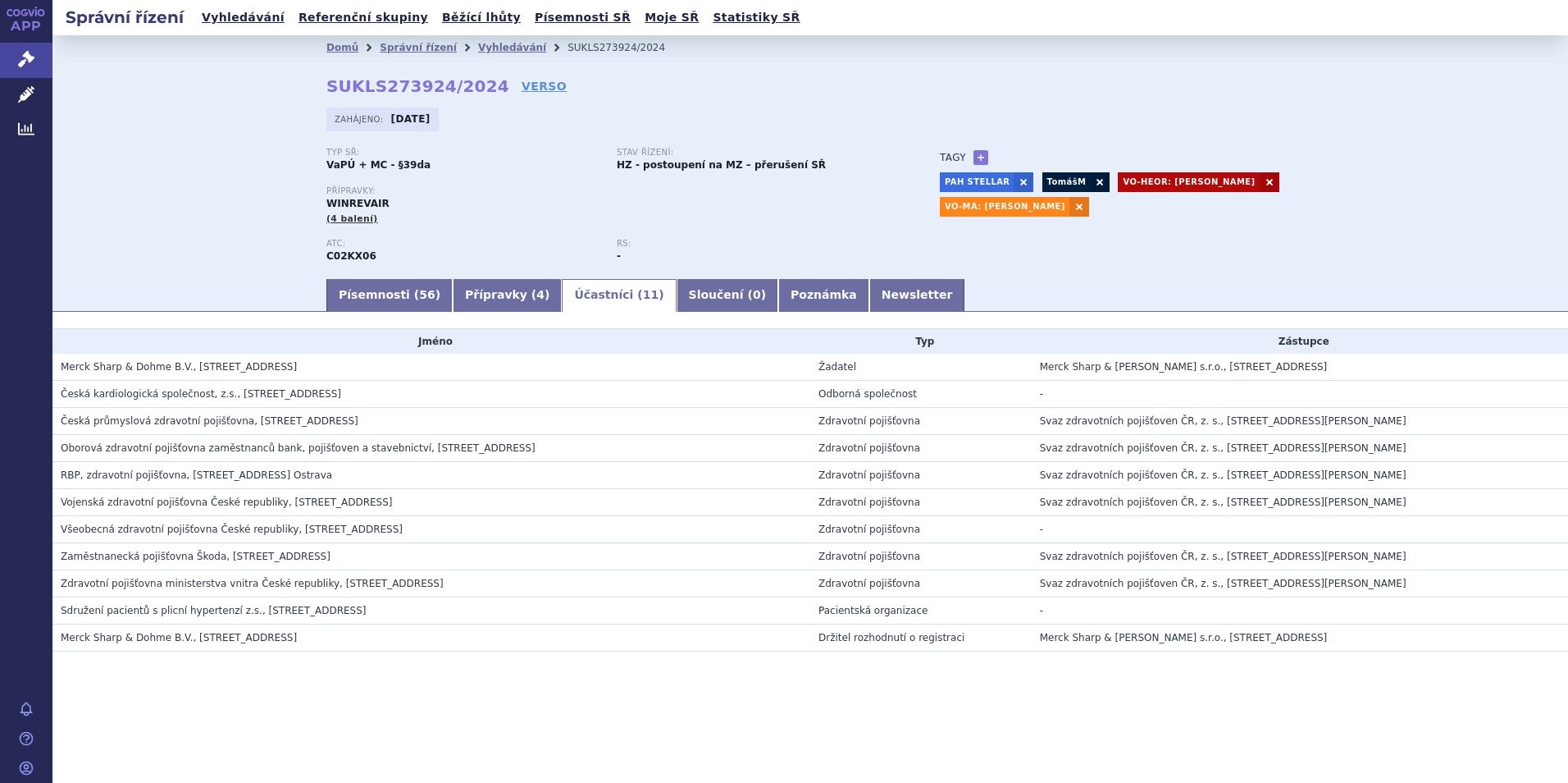
drag, startPoint x: 382, startPoint y: 610, endPoint x: 72, endPoint y: 611, distance: 310.0
click at [72, 611] on span "Sdružení pacientů s plicní hypertenzí z.s., [STREET_ADDRESS]" at bounding box center [214, 611] width 306 height 12
click at [194, 620] on td "Sdružení pacientů s plicní hypertenzí z.s., [STREET_ADDRESS]" at bounding box center [431, 611] width 757 height 27
drag, startPoint x: 237, startPoint y: 611, endPoint x: 62, endPoint y: 611, distance: 175.0
click at [62, 611] on span "Sdružení pacientů s plicní hypertenzí z.s., [STREET_ADDRESS]" at bounding box center [214, 611] width 306 height 12
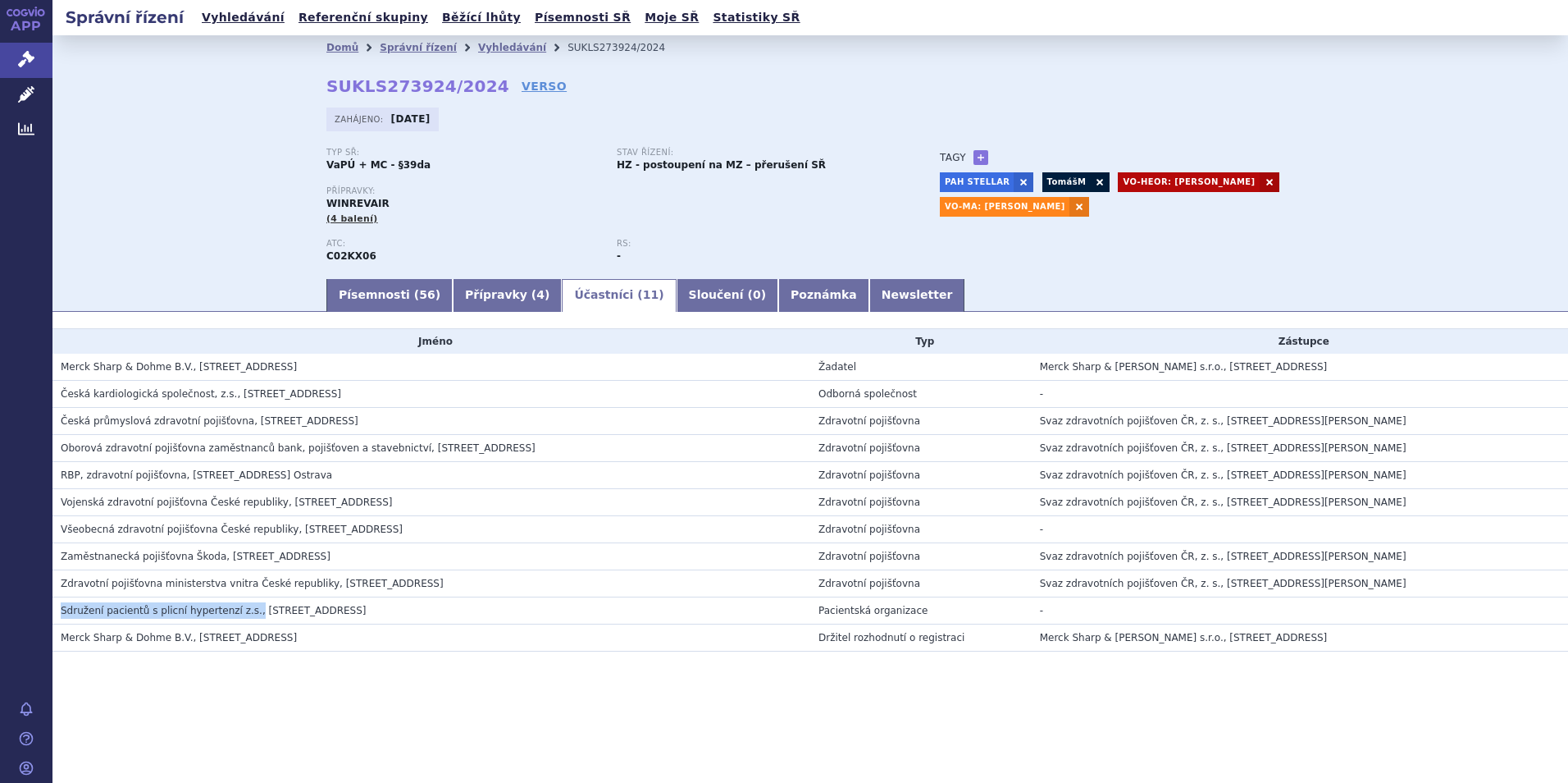
copy span "Sdružení pacientů s plicní hypertenzí z.s.,"
drag, startPoint x: 240, startPoint y: 611, endPoint x: 313, endPoint y: 610, distance: 73.0
click at [313, 610] on span "Sdružení pacientů s plicní hypertenzí z.s., [STREET_ADDRESS]" at bounding box center [214, 611] width 306 height 12
copy span "Bělehradská 7/13"
click at [233, 615] on span "Sdružení pacientů s plicní hypertenzí z.s., [STREET_ADDRESS]" at bounding box center [214, 611] width 306 height 12
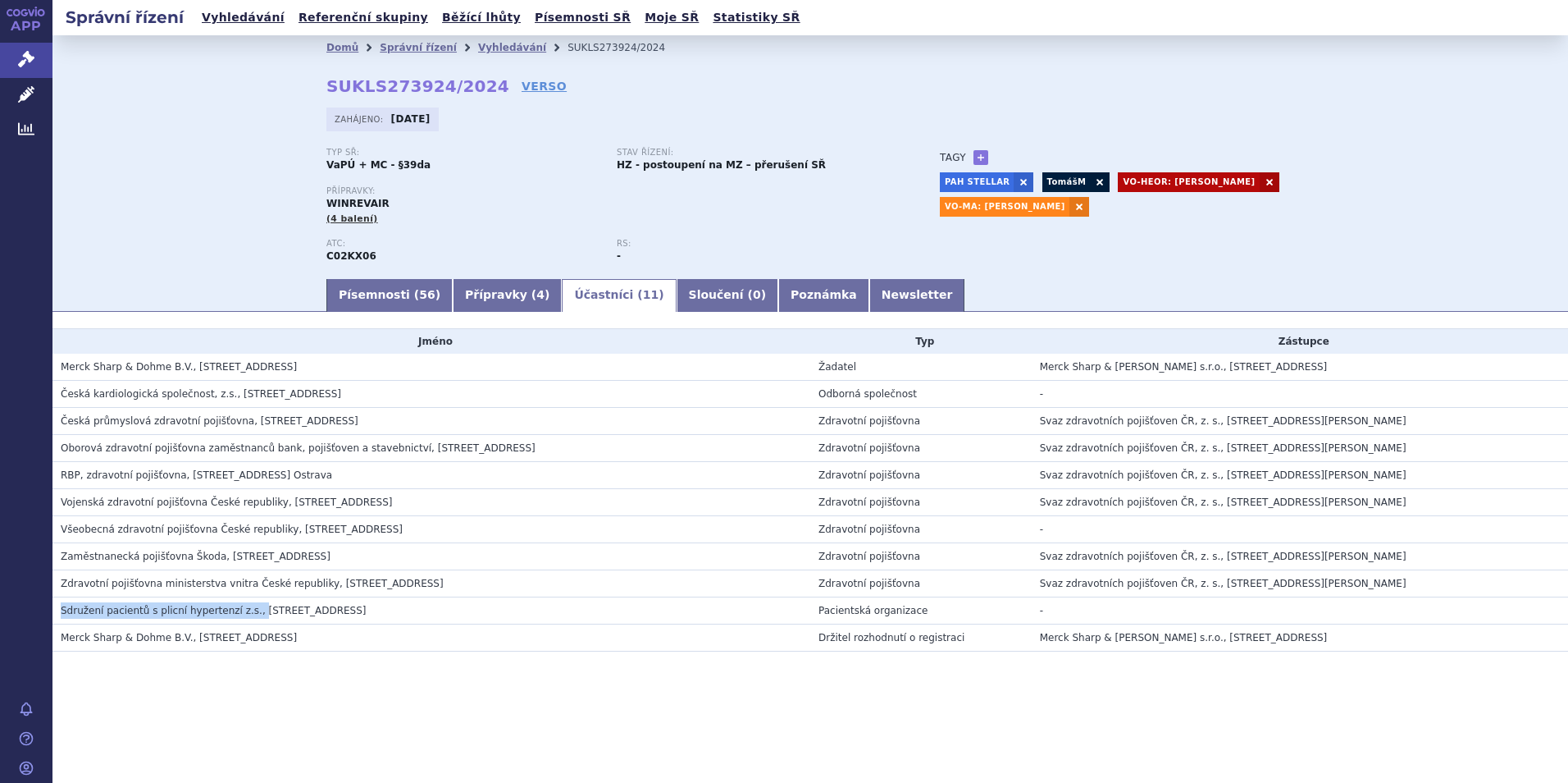
drag, startPoint x: 239, startPoint y: 613, endPoint x: 62, endPoint y: 602, distance: 177.3
click at [62, 602] on td "Sdružení pacientů s plicní hypertenzí z.s., [STREET_ADDRESS]" at bounding box center [431, 611] width 757 height 27
copy span "Sdružení pacientů s plicní hypertenzí z.s.,"
click at [377, 298] on link "Písemnosti ( 56 )" at bounding box center [389, 296] width 126 height 33
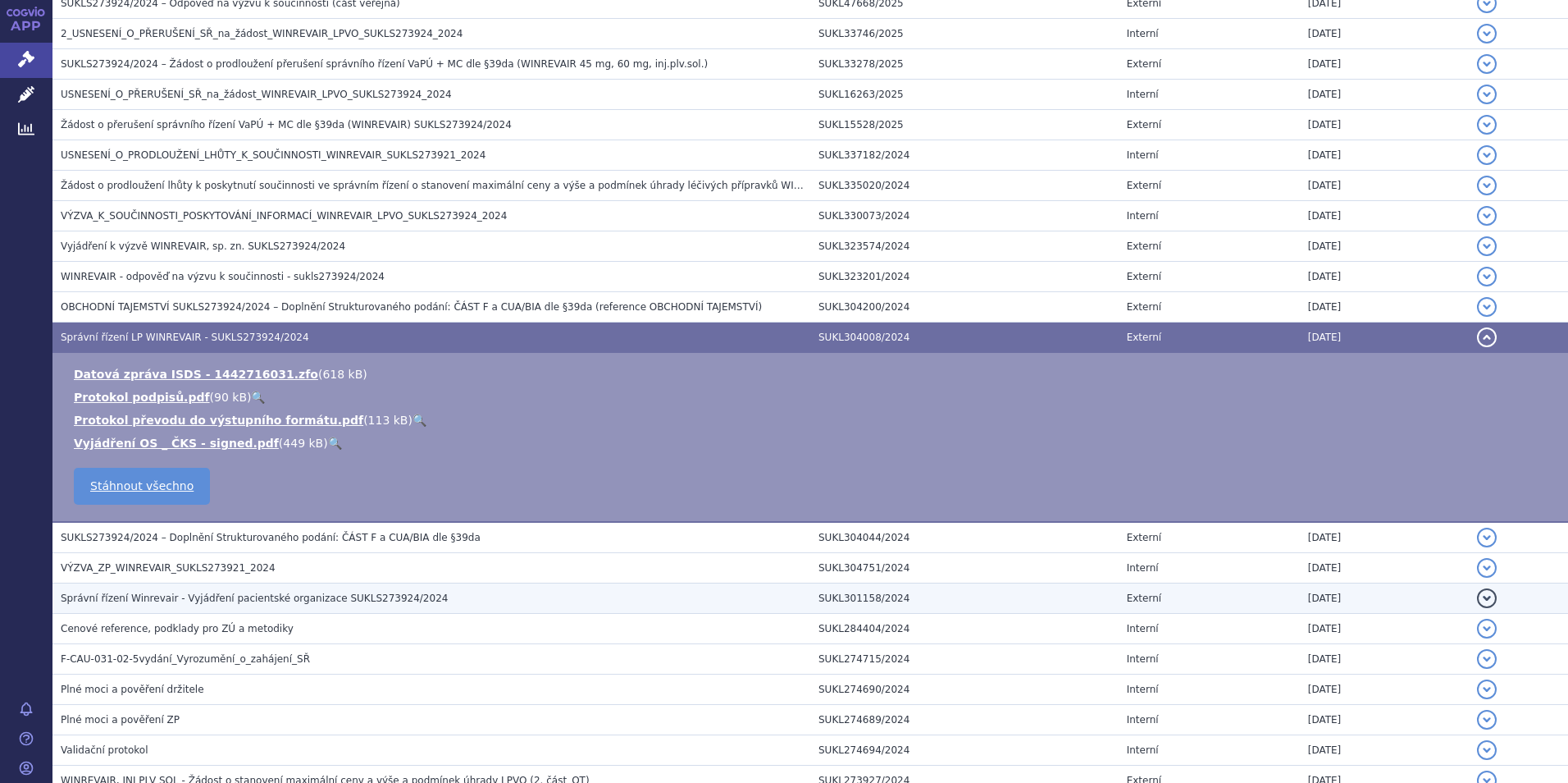
scroll to position [1395, 0]
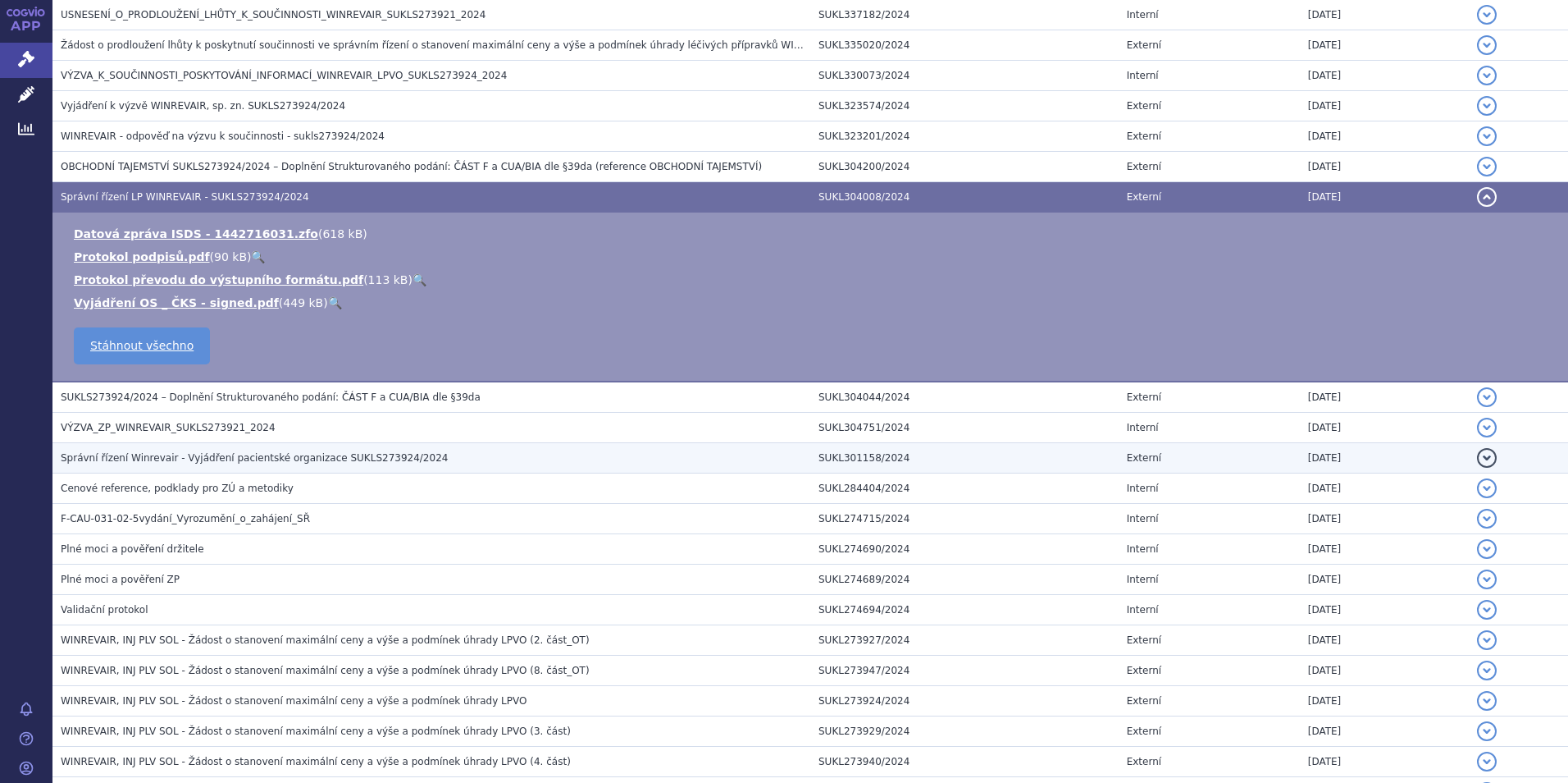
click at [419, 445] on td "Správní řízení Winrevair - Vyjádření pacientské organizace SUKLS273924/2024" at bounding box center [431, 457] width 757 height 30
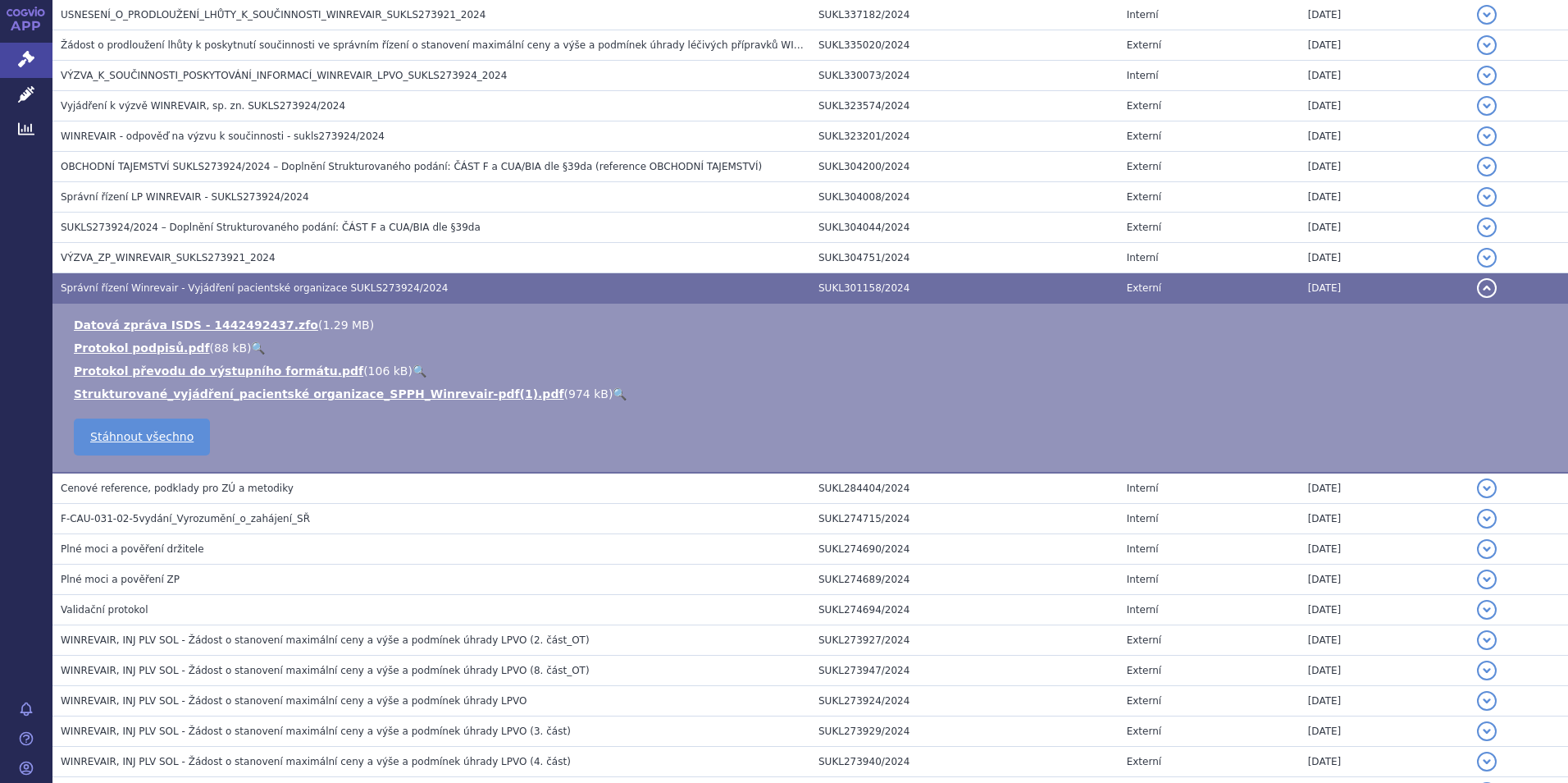
click at [613, 395] on link "🔍" at bounding box center [620, 394] width 14 height 14
